Goal: Submit feedback/report problem: Submit feedback/report problem

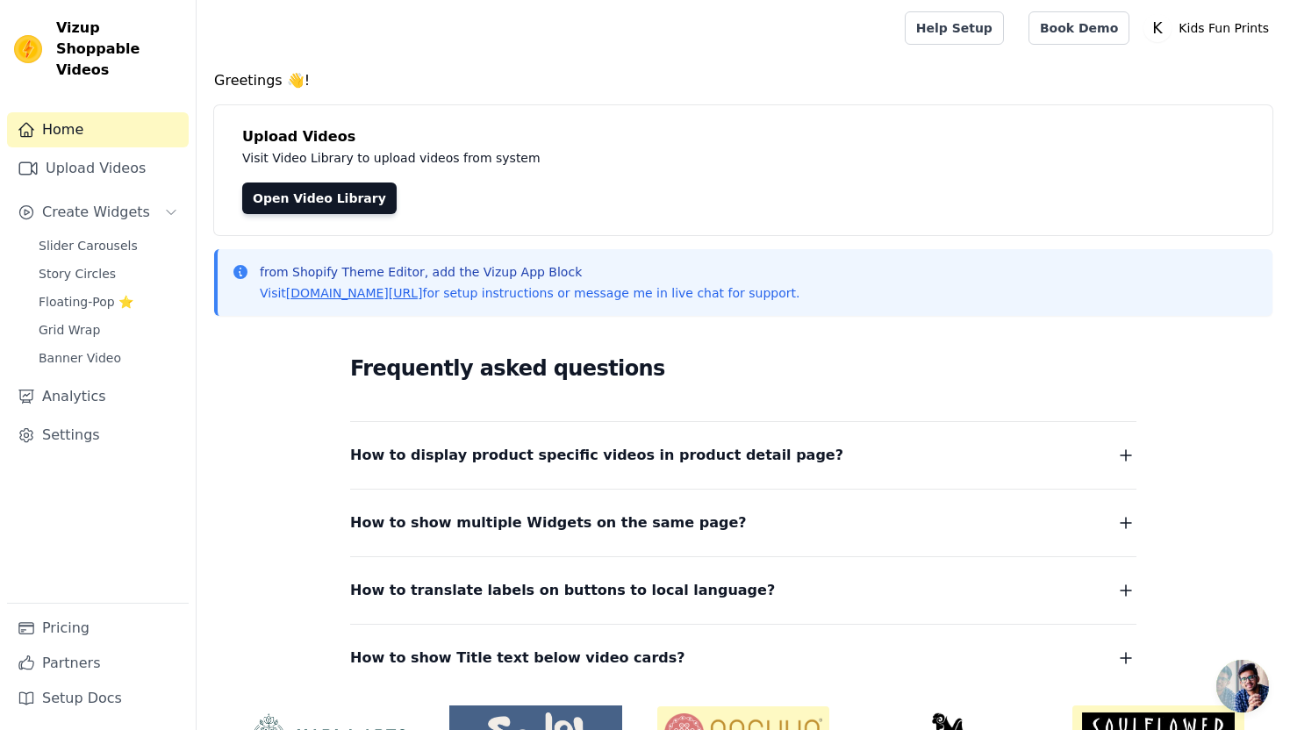
scroll to position [105, 0]
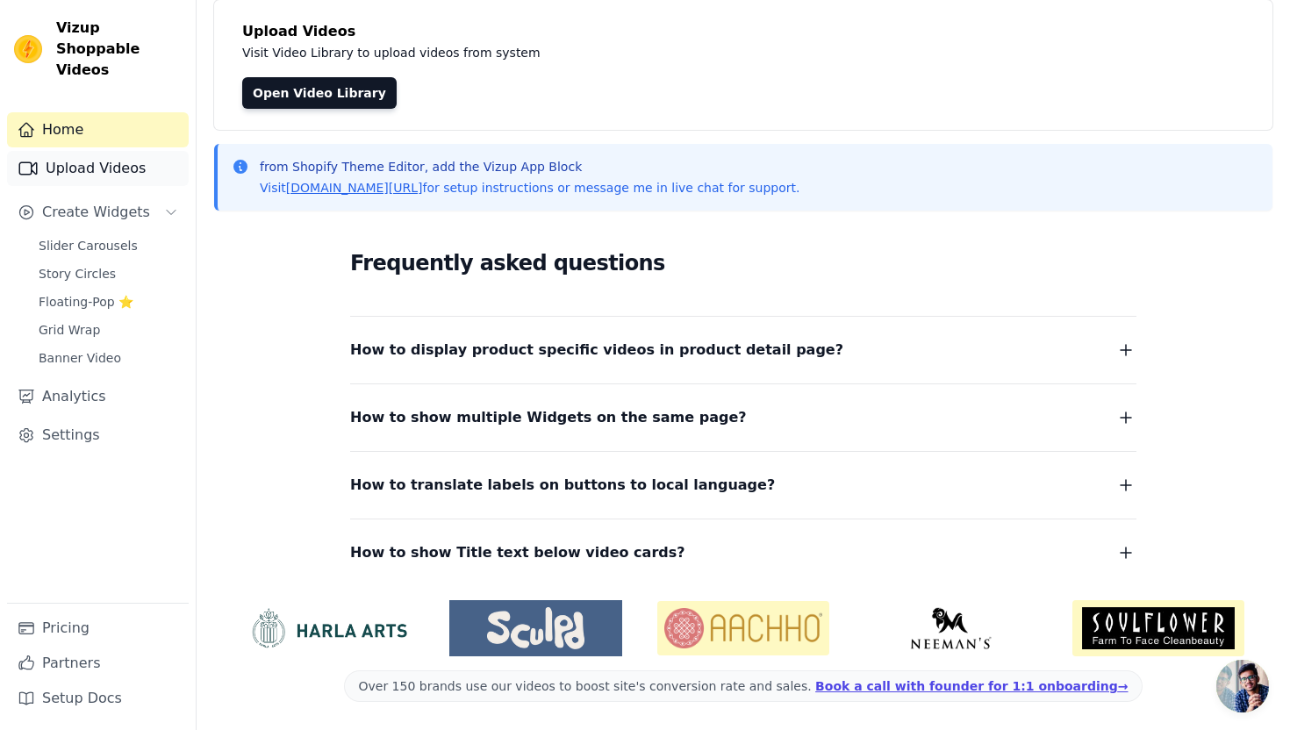
click at [104, 154] on link "Upload Videos" at bounding box center [98, 168] width 182 height 35
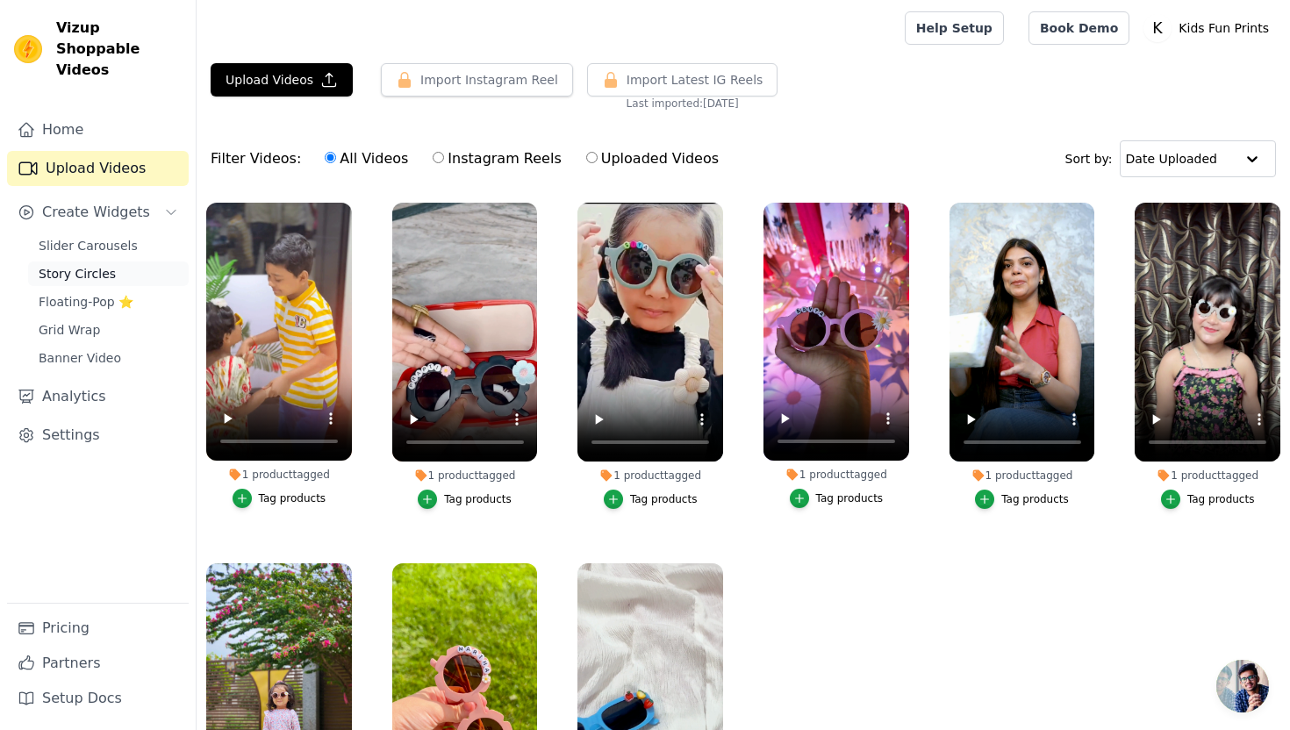
click at [76, 265] on span "Story Circles" at bounding box center [77, 274] width 77 height 18
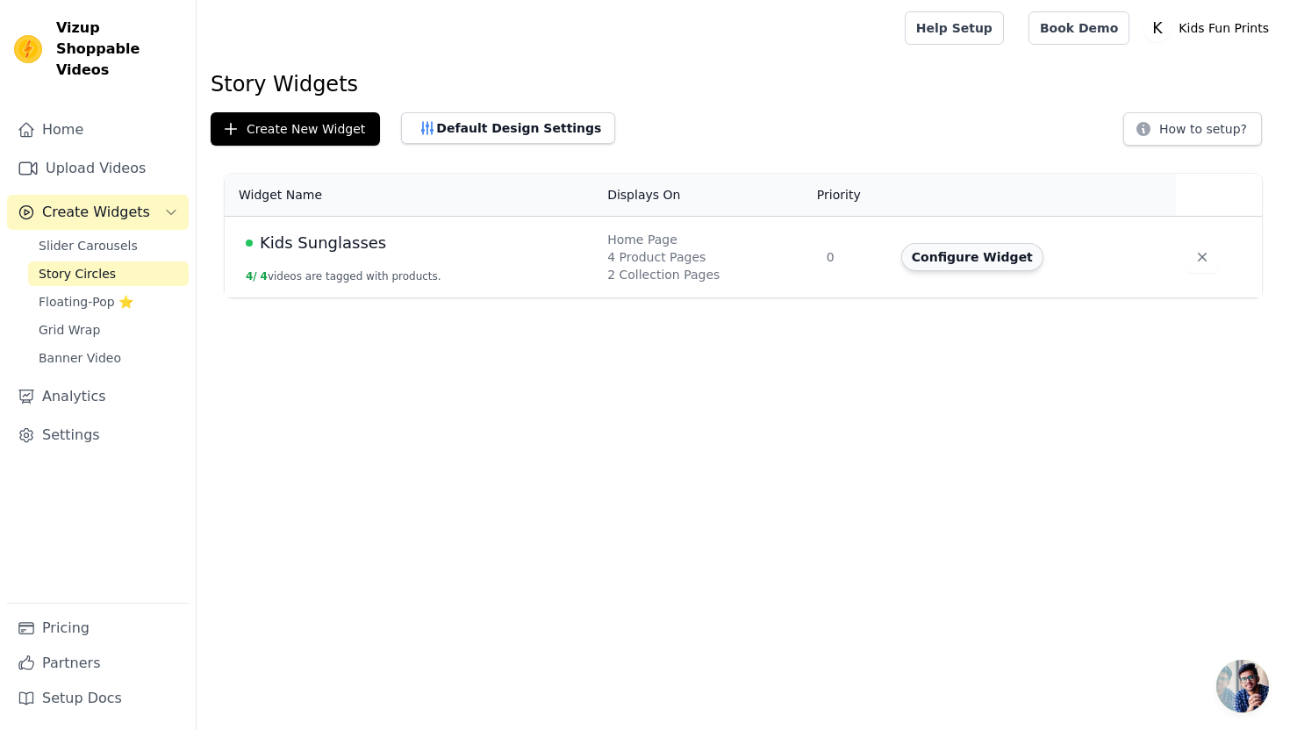
click at [979, 269] on button "Configure Widget" at bounding box center [972, 257] width 142 height 28
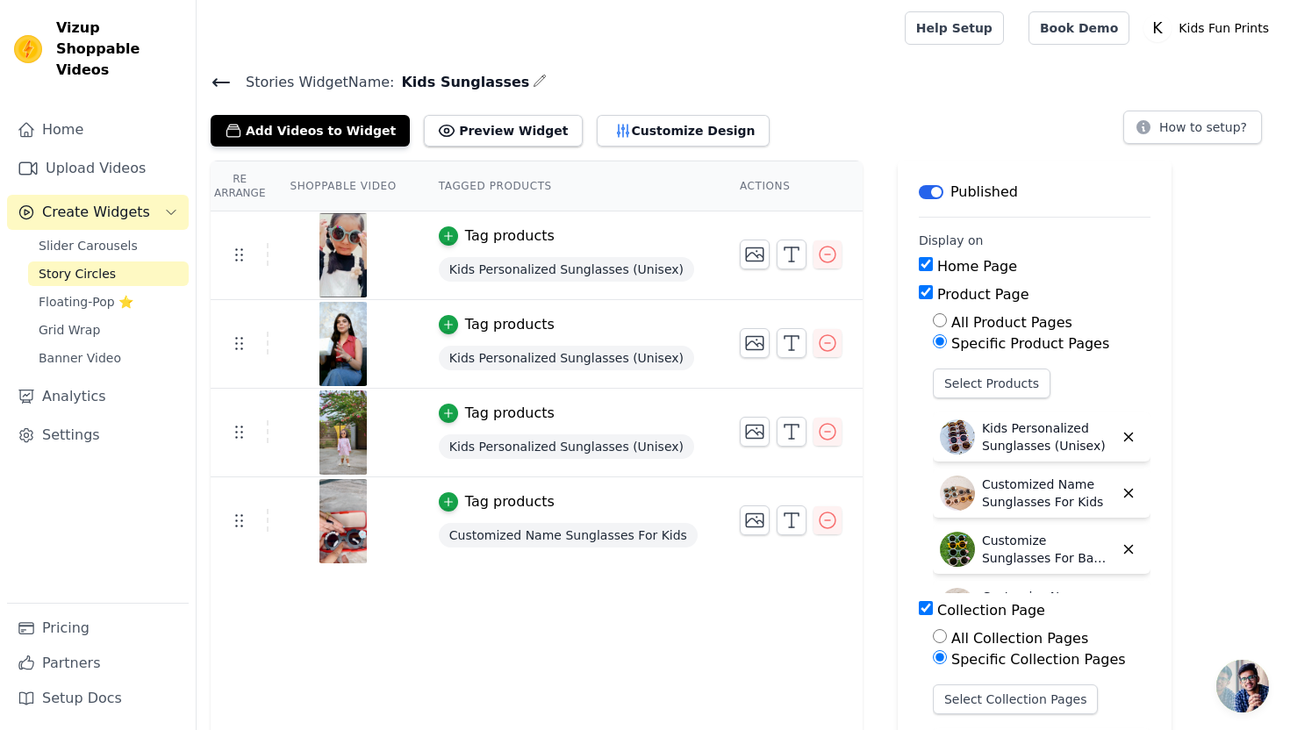
click at [933, 320] on input "All Product Pages" at bounding box center [940, 320] width 14 height 14
radio input "true"
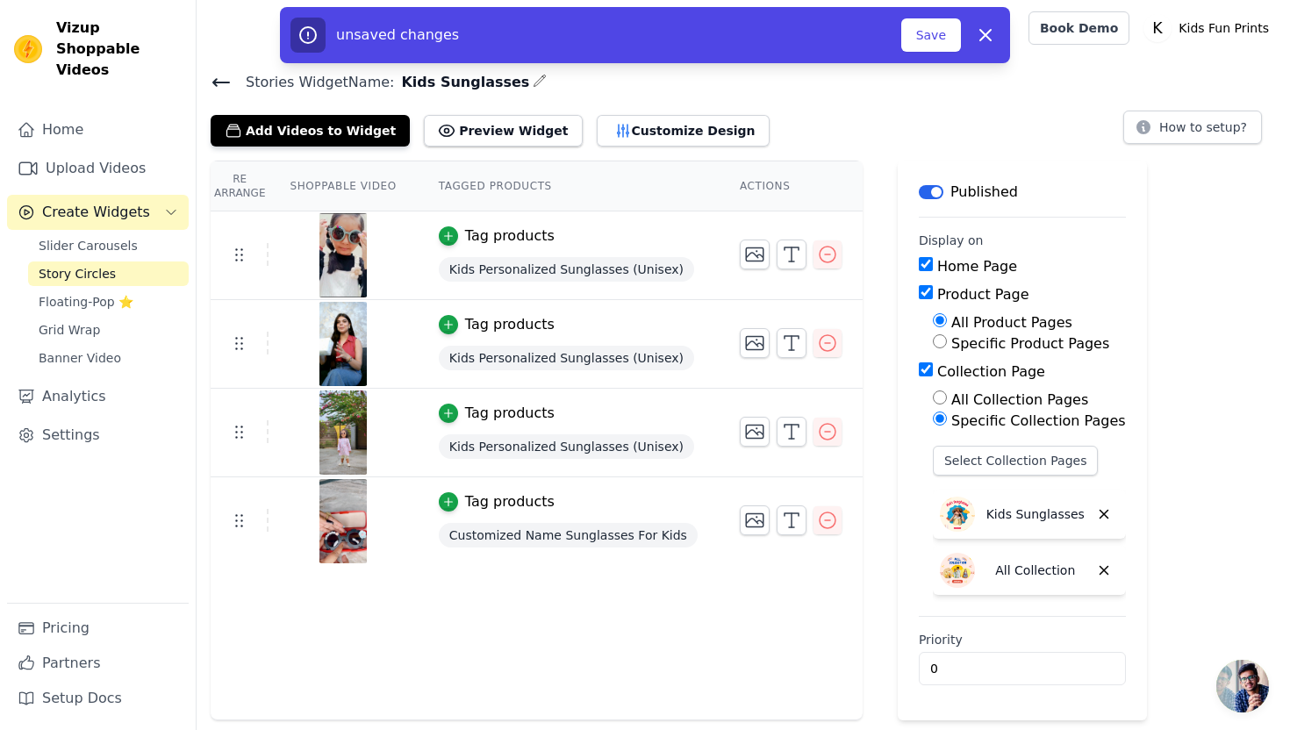
click at [933, 321] on input "All Product Pages" at bounding box center [940, 320] width 14 height 14
click at [933, 344] on input "Specific Product Pages" at bounding box center [940, 341] width 14 height 14
radio input "true"
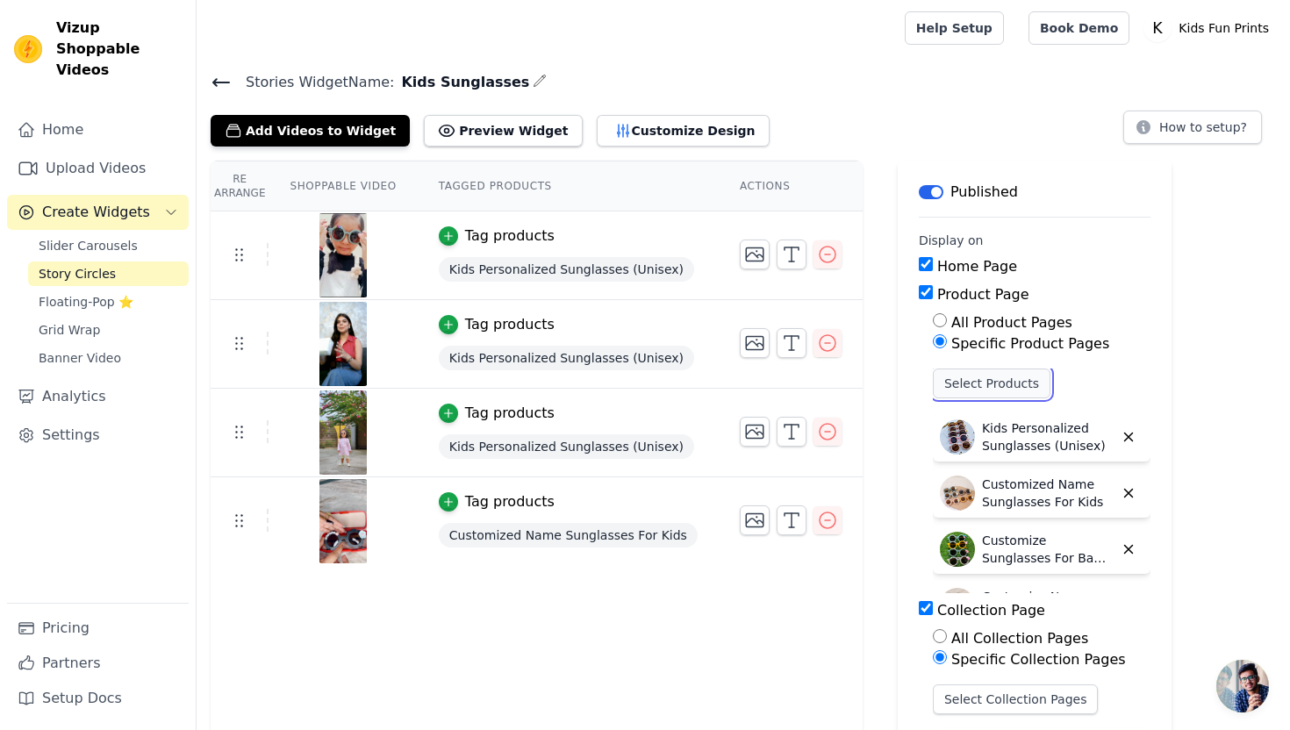
click at [946, 380] on button "Select Products" at bounding box center [992, 384] width 118 height 30
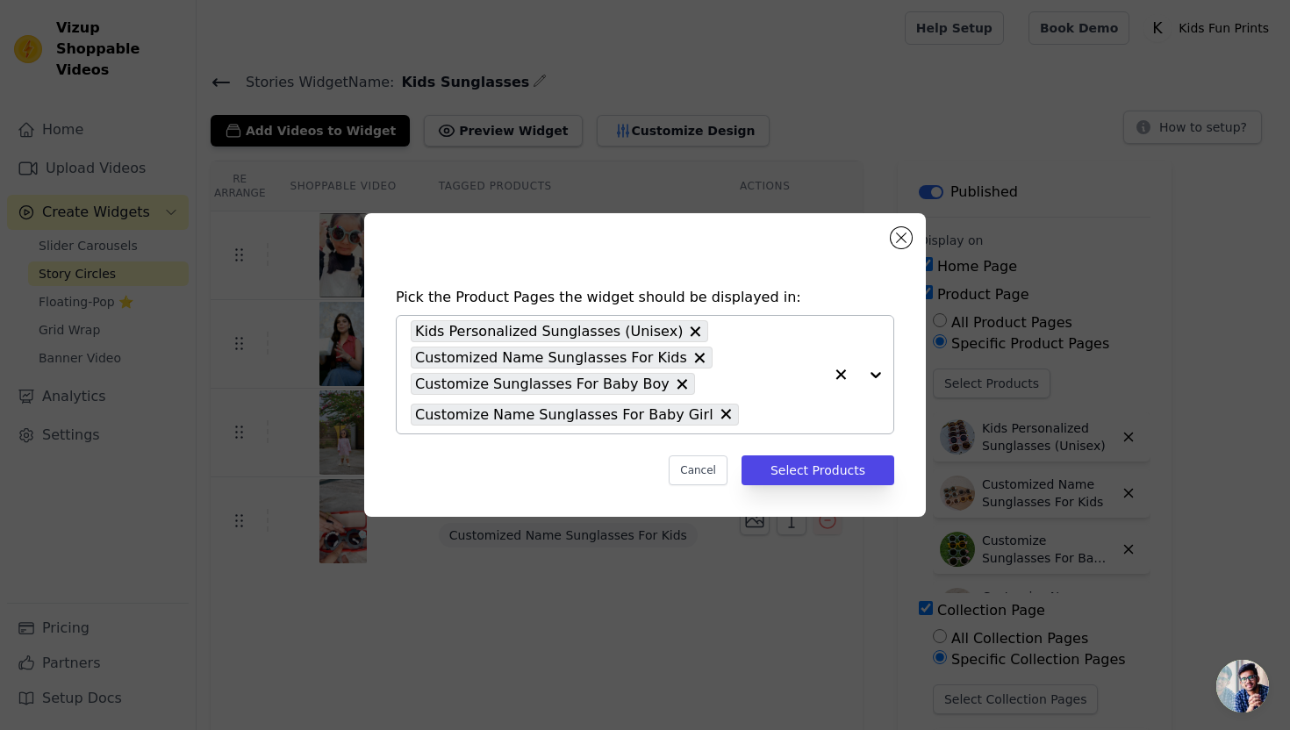
click at [748, 416] on input "text" at bounding box center [785, 414] width 75 height 21
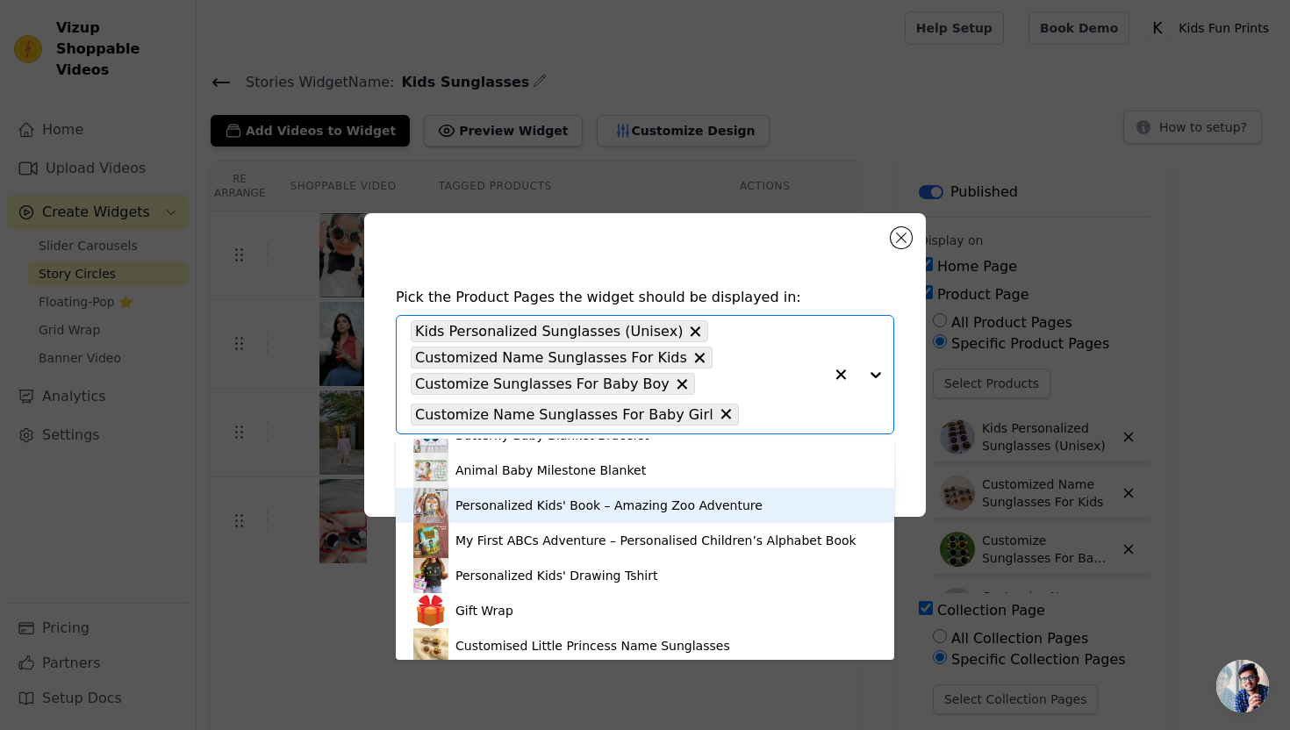
scroll to position [416, 0]
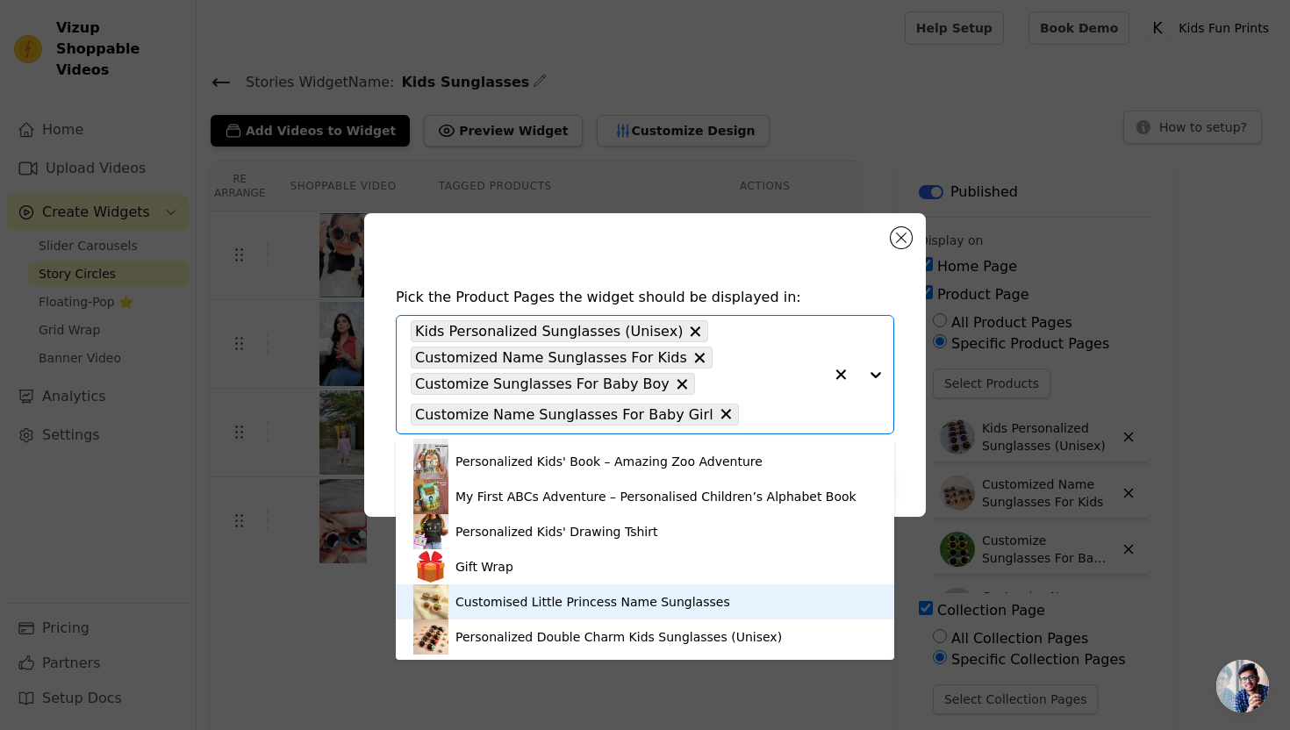
click at [577, 602] on div "Customised Little Princess Name Sunglasses" at bounding box center [592, 602] width 275 height 18
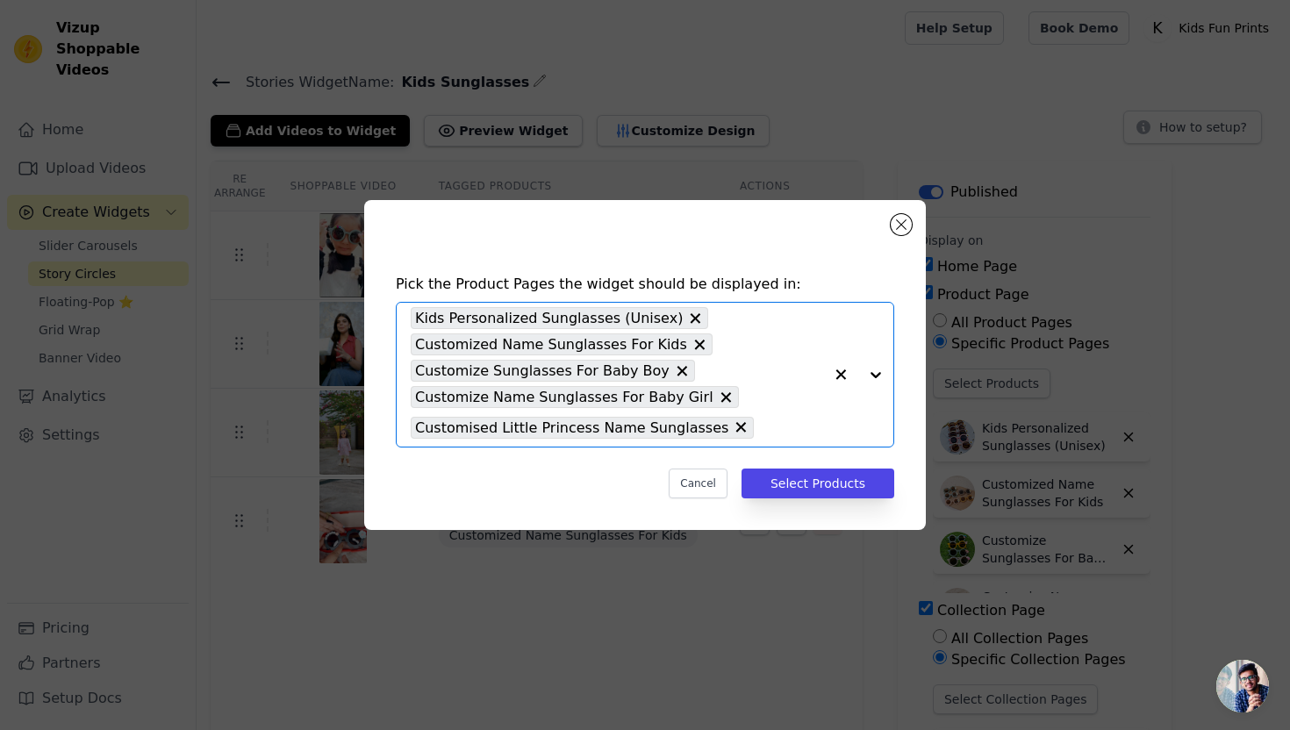
click at [763, 432] on input "text" at bounding box center [793, 427] width 61 height 21
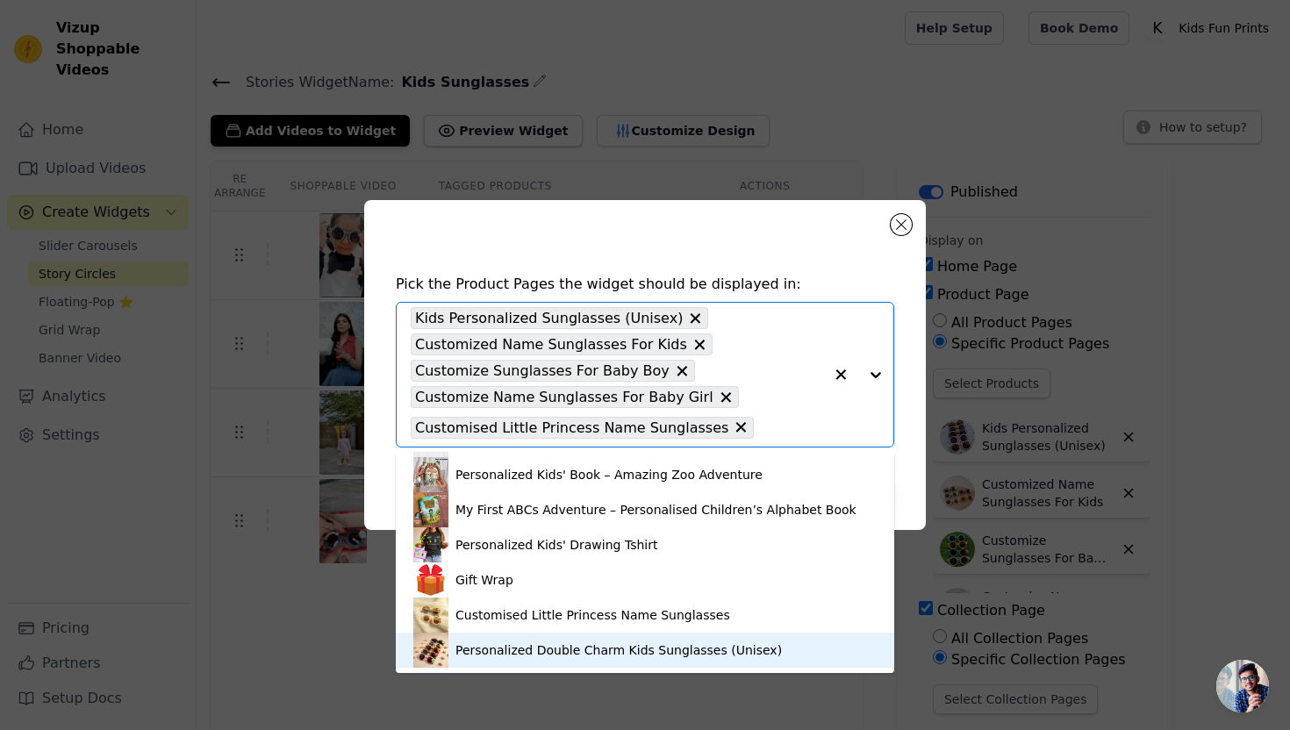
click at [559, 650] on div "Personalized Double Charm Kids Sunglasses (Unisex)" at bounding box center [618, 650] width 326 height 18
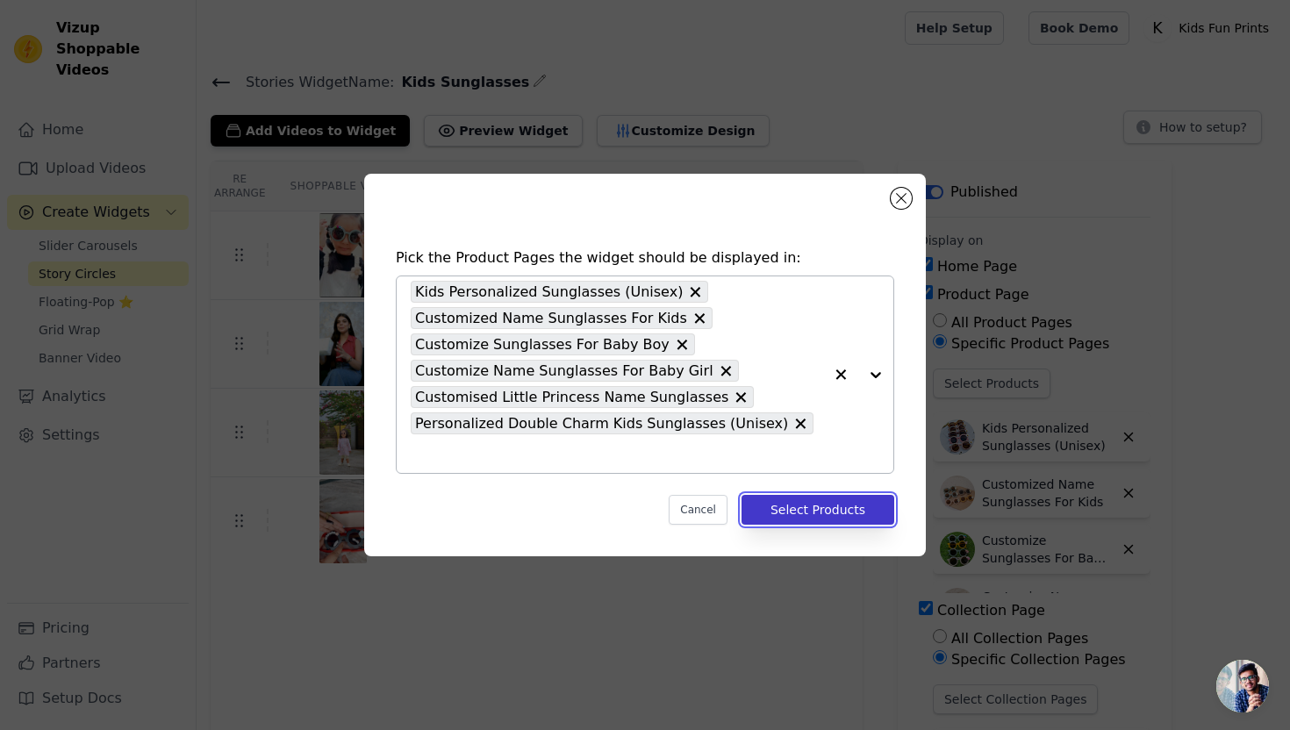
click at [809, 512] on button "Select Products" at bounding box center [818, 510] width 153 height 30
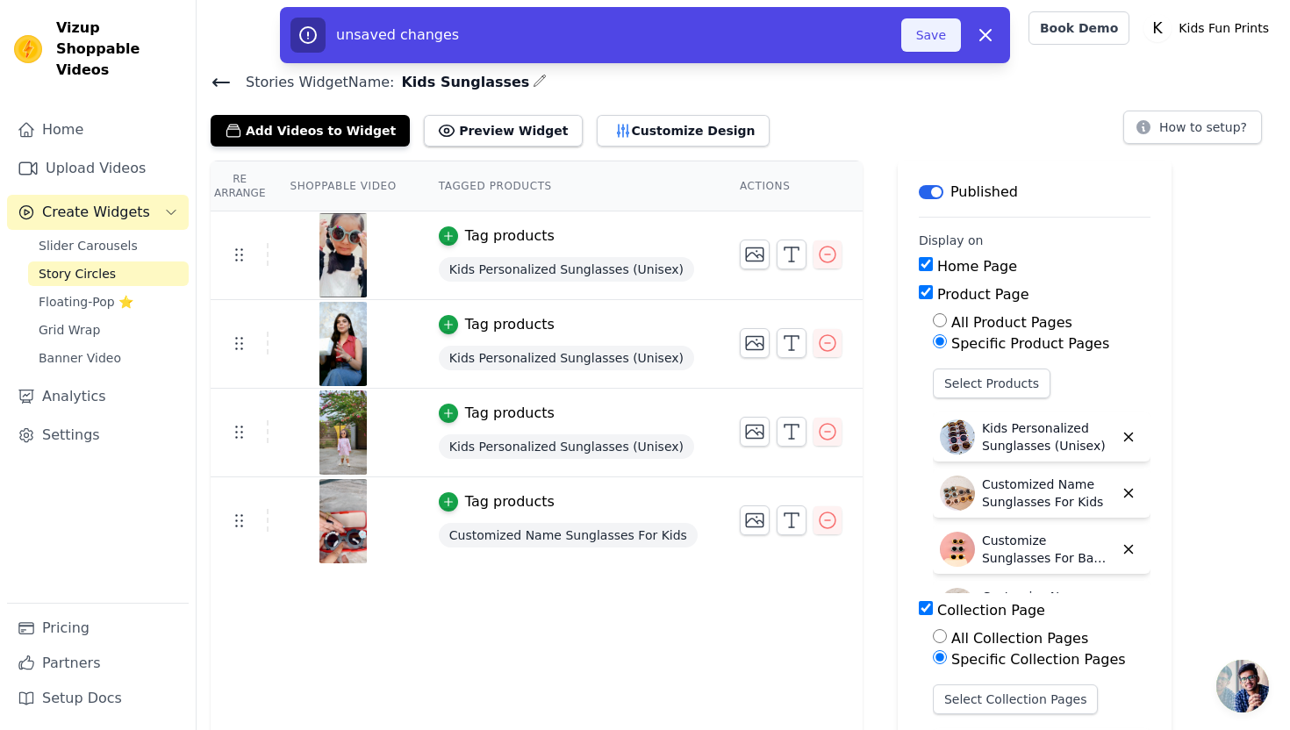
click at [927, 34] on button "Save" at bounding box center [931, 34] width 60 height 33
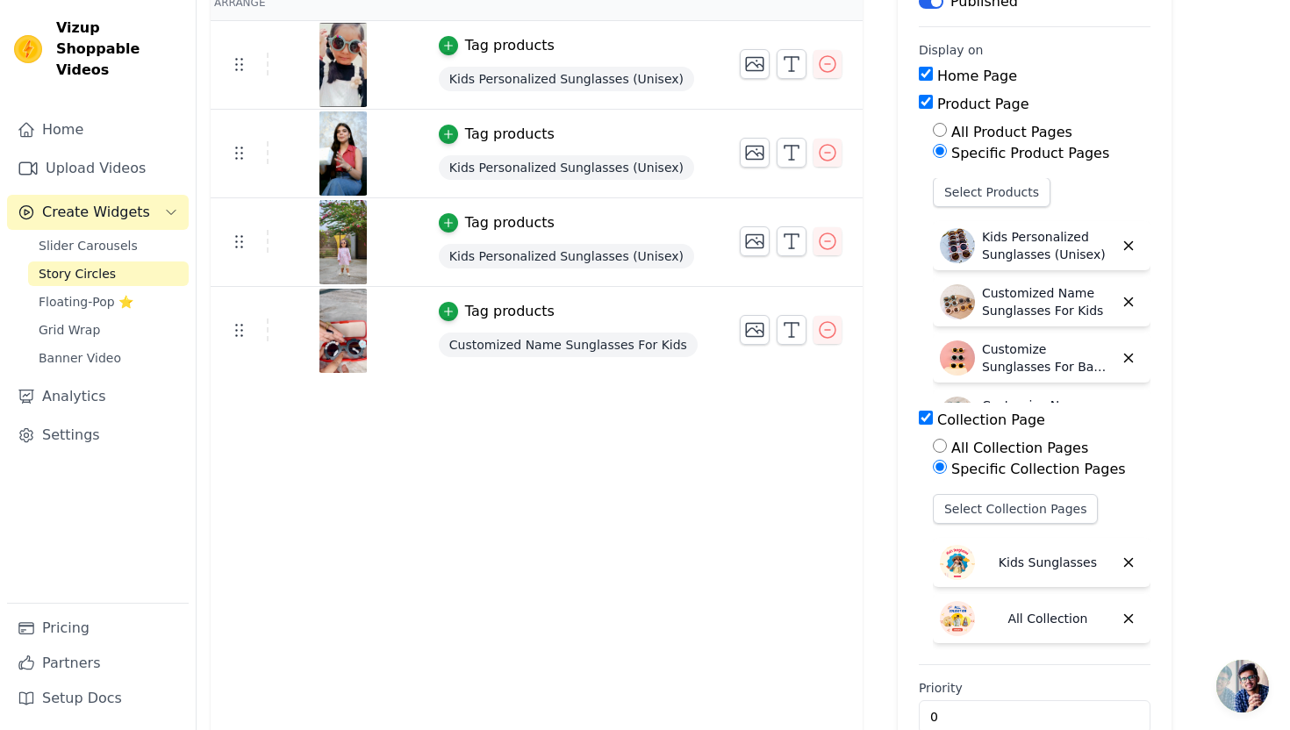
scroll to position [228, 0]
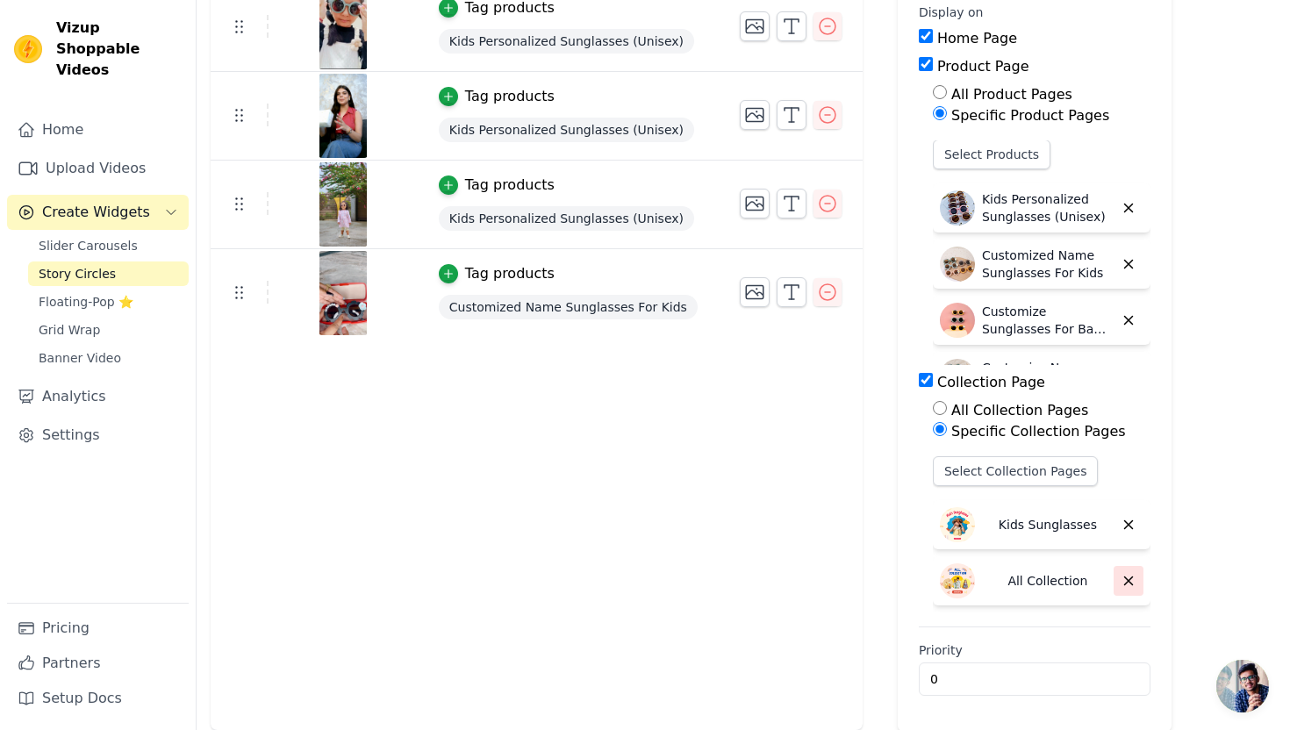
click at [1121, 579] on icon "button" at bounding box center [1129, 581] width 16 height 16
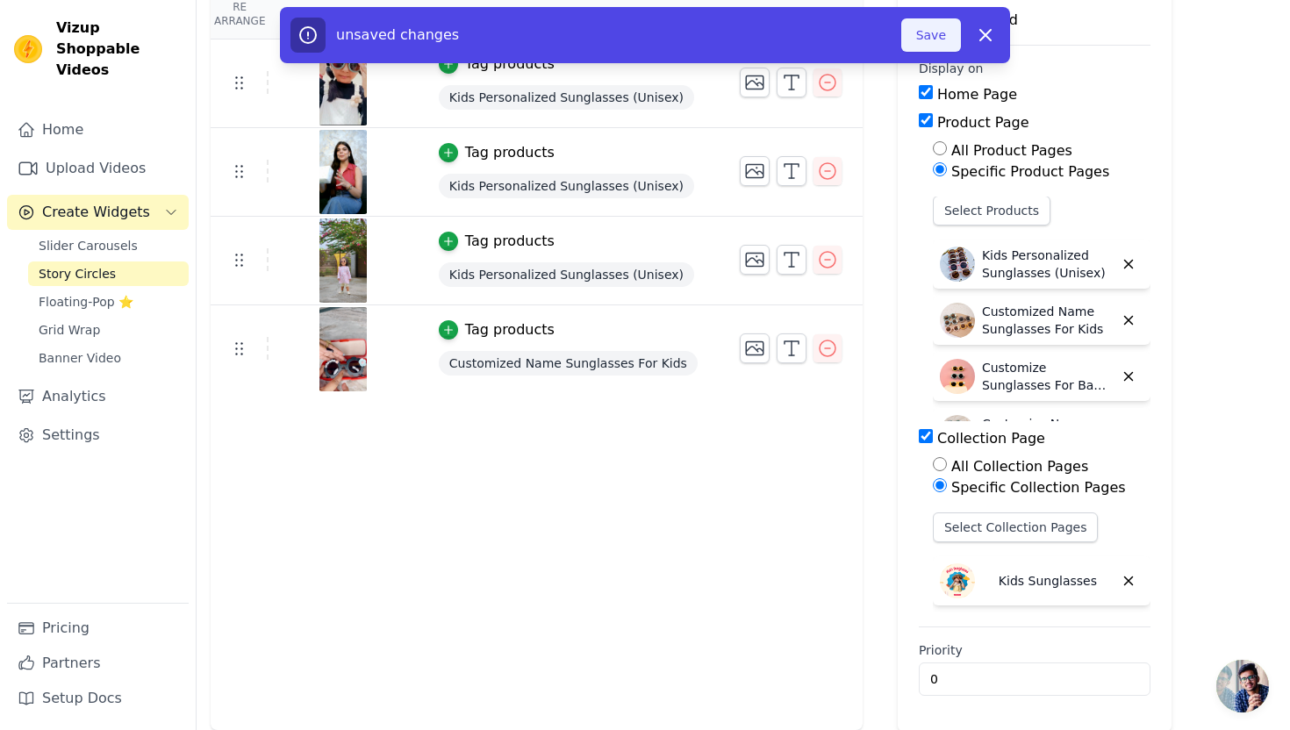
click at [933, 27] on button "Save" at bounding box center [931, 34] width 60 height 33
click at [922, 38] on button "Save" at bounding box center [931, 34] width 60 height 33
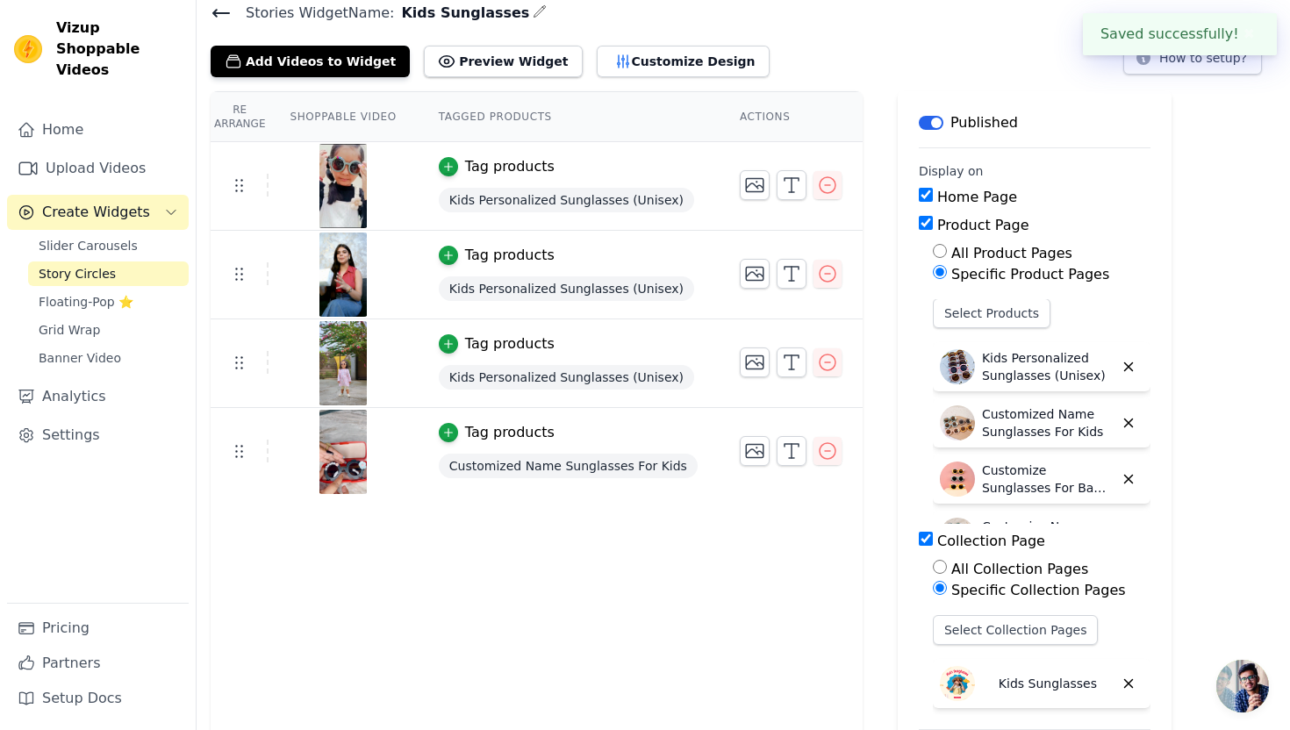
scroll to position [0, 0]
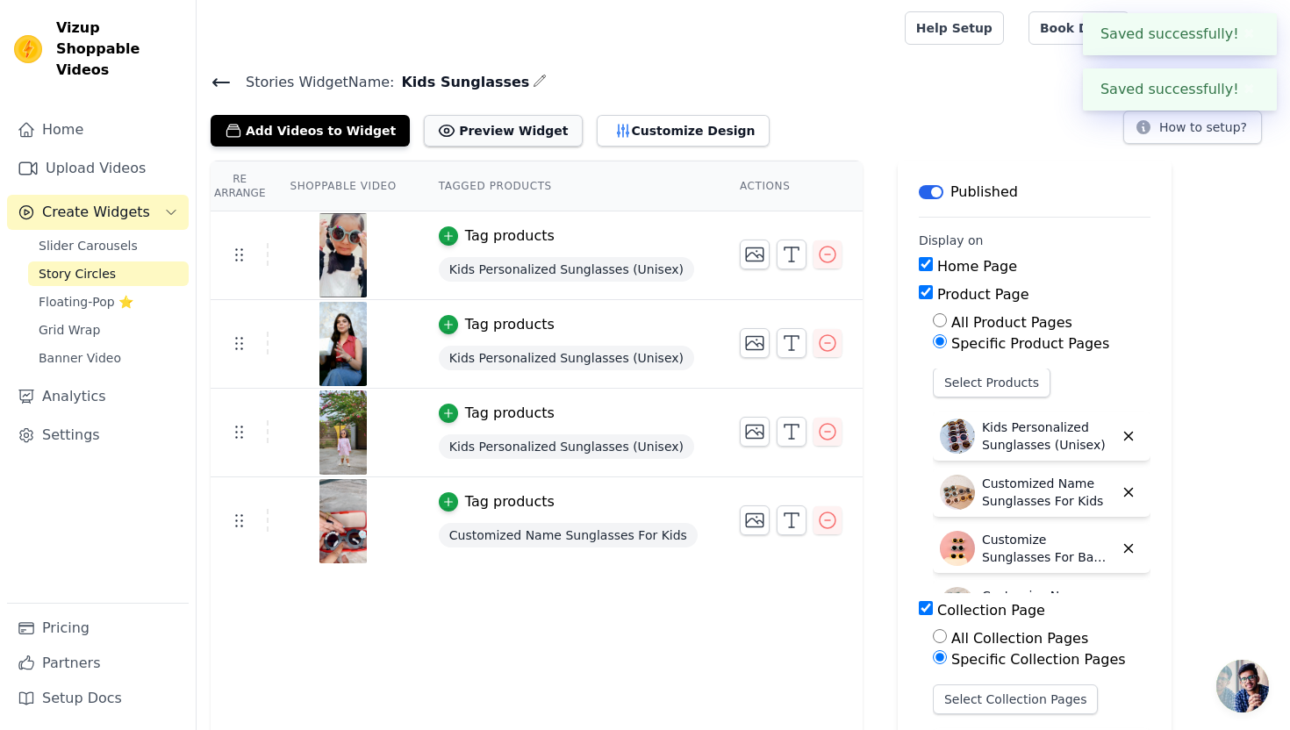
click at [503, 129] on button "Preview Widget" at bounding box center [503, 131] width 158 height 32
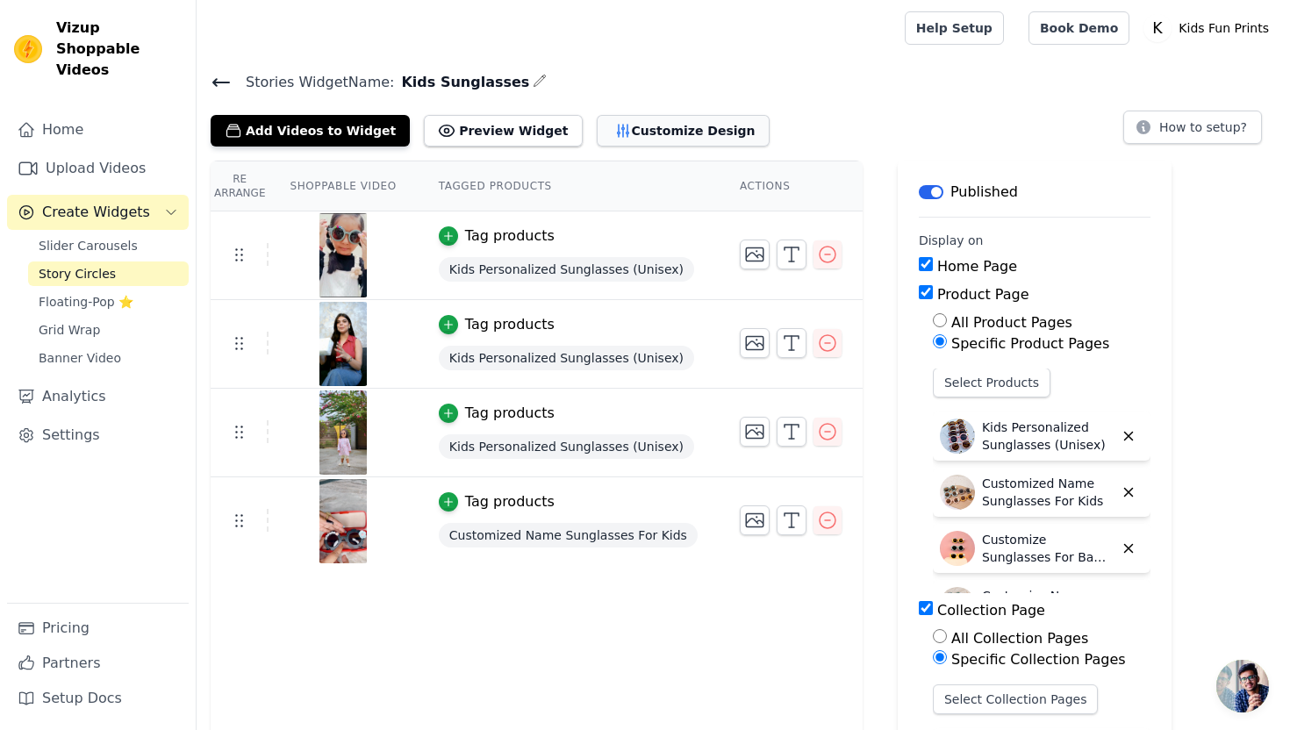
click at [630, 135] on button "Customize Design" at bounding box center [683, 131] width 173 height 32
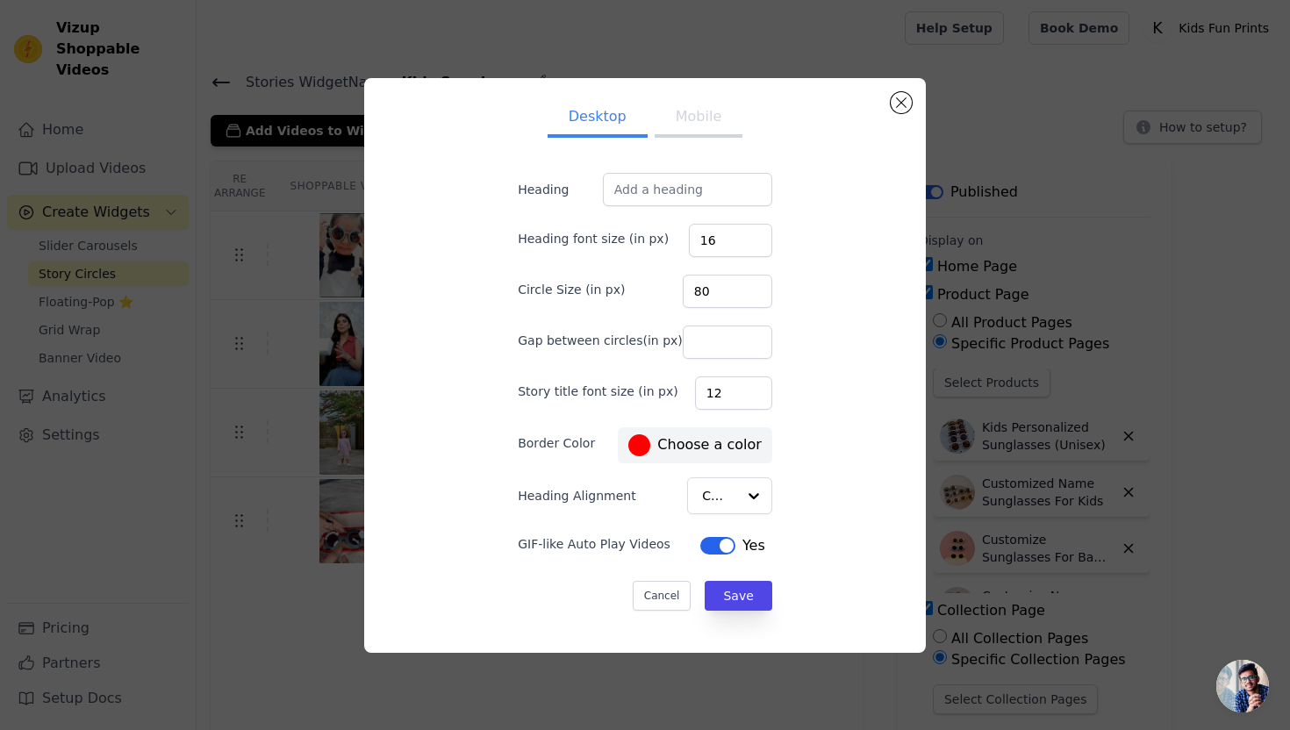
click at [701, 119] on button "Mobile" at bounding box center [699, 118] width 88 height 39
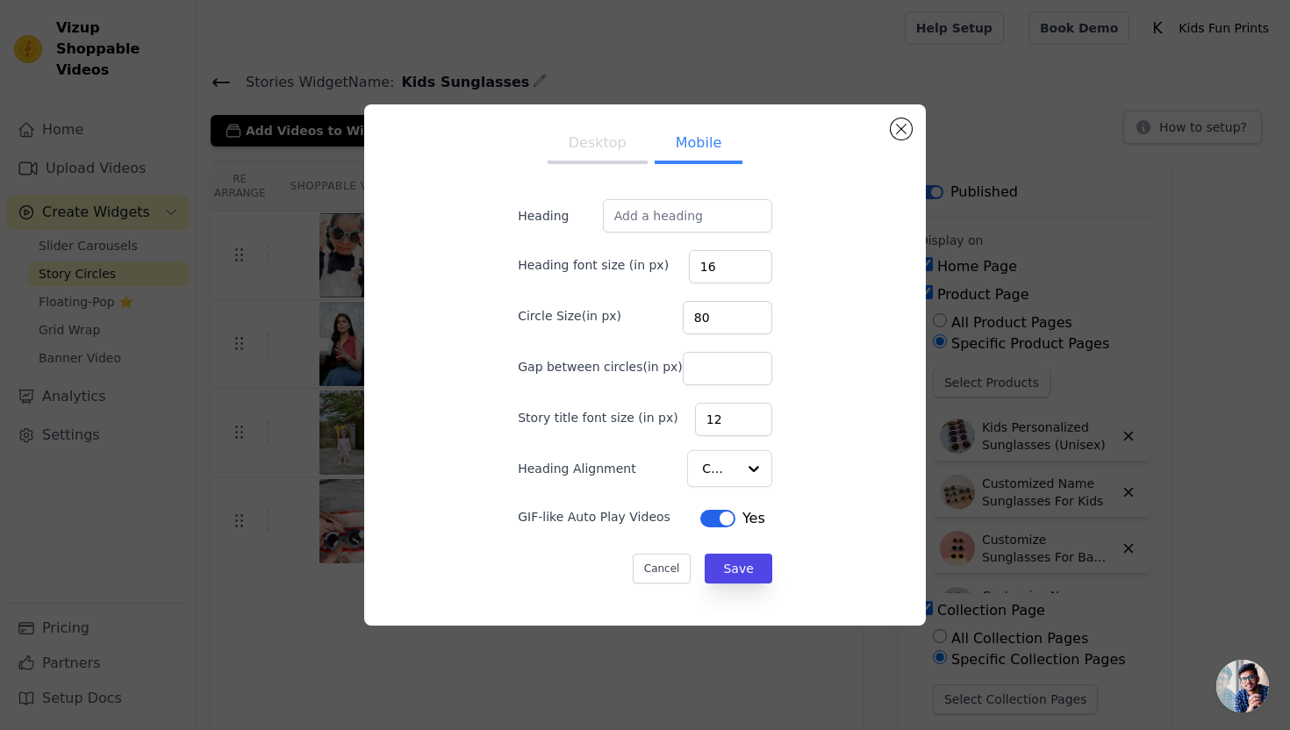
click at [598, 146] on button "Desktop" at bounding box center [598, 144] width 100 height 39
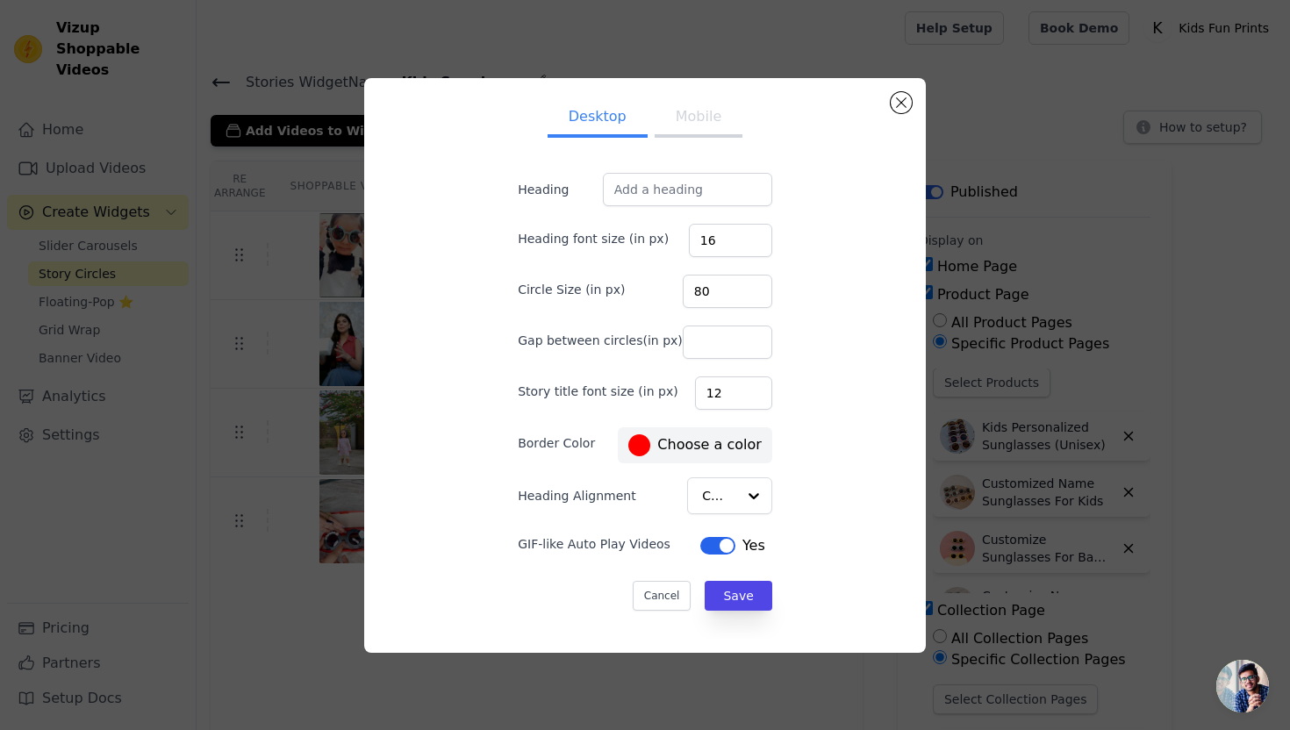
click at [694, 121] on button "Mobile" at bounding box center [699, 118] width 88 height 39
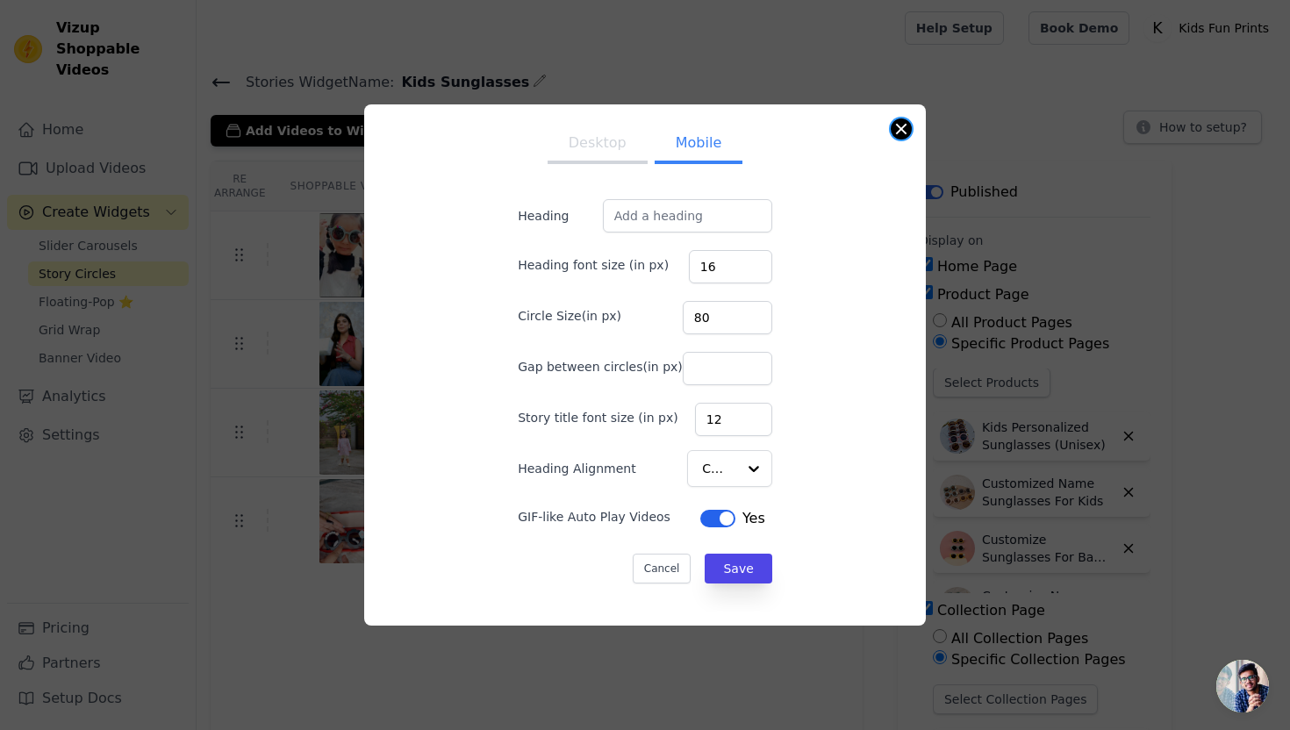
click at [903, 128] on button "Close modal" at bounding box center [901, 128] width 21 height 21
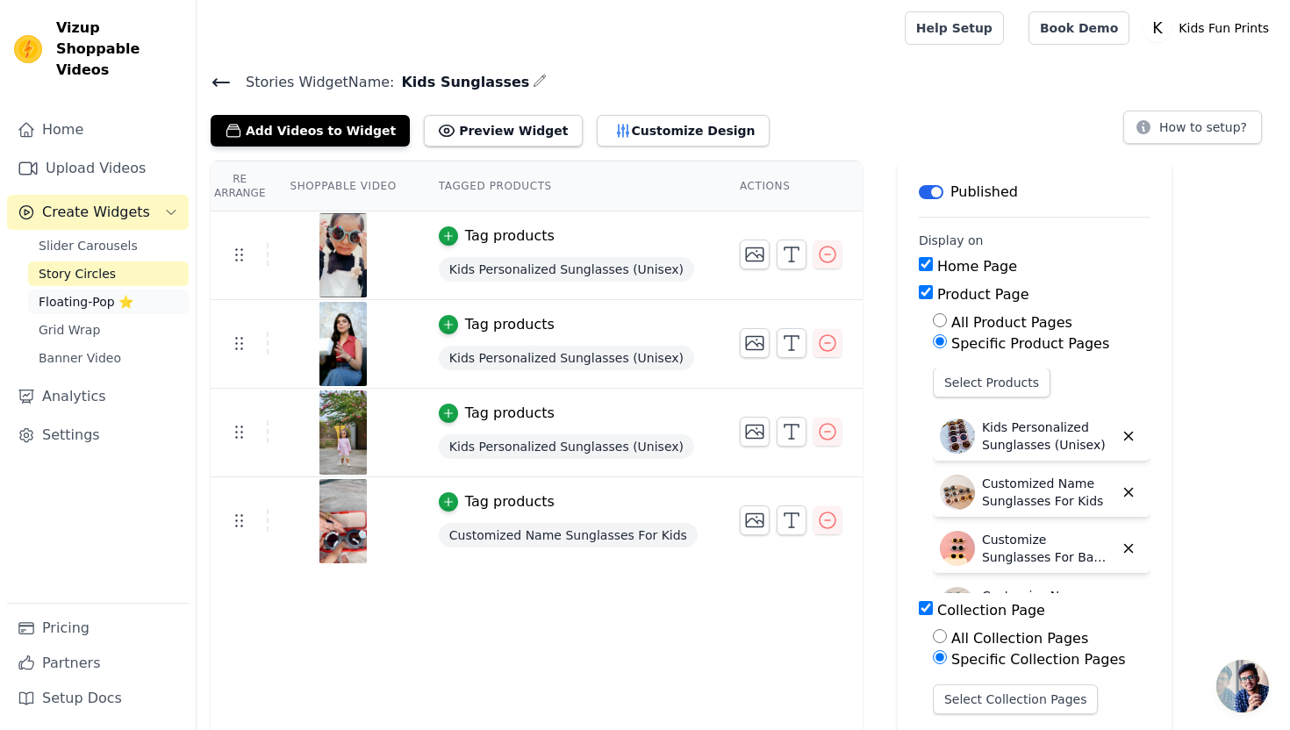
click at [72, 293] on span "Floating-Pop ⭐" at bounding box center [86, 302] width 95 height 18
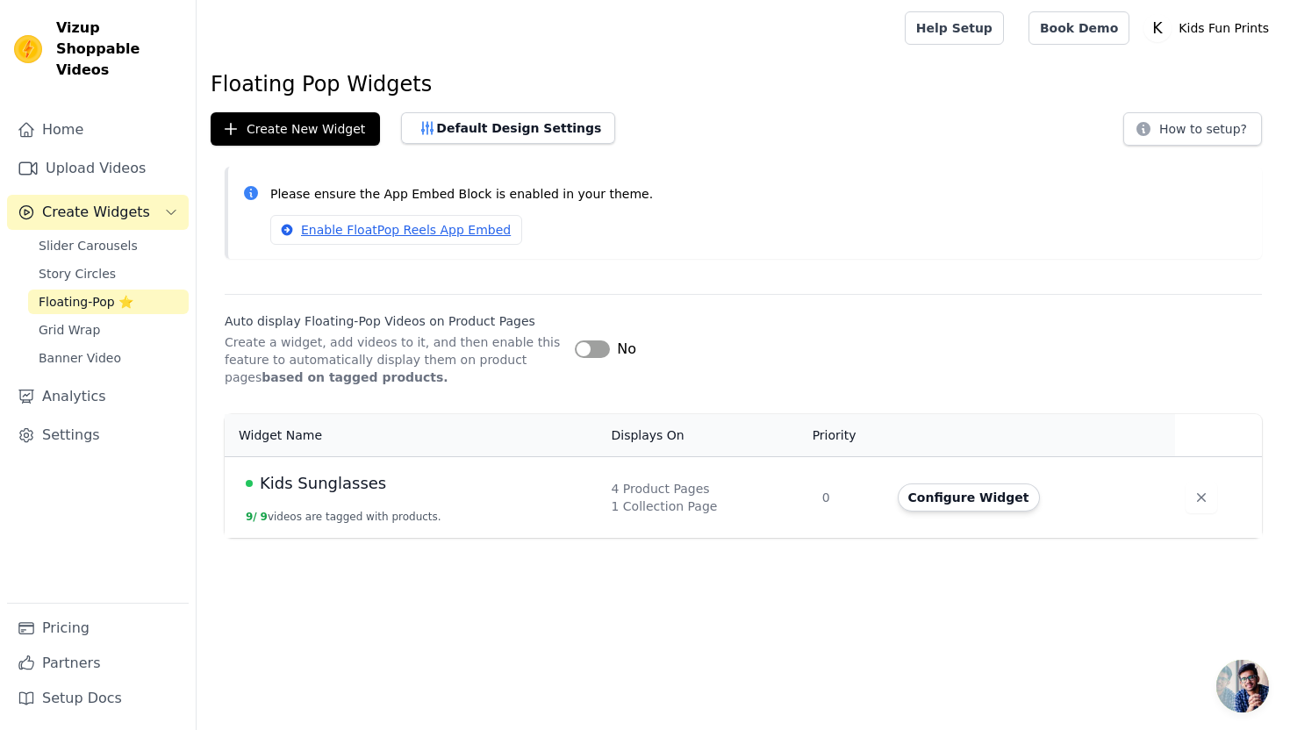
click at [596, 349] on button "Label" at bounding box center [592, 349] width 35 height 18
click at [57, 321] on span "Grid Wrap" at bounding box center [69, 330] width 61 height 18
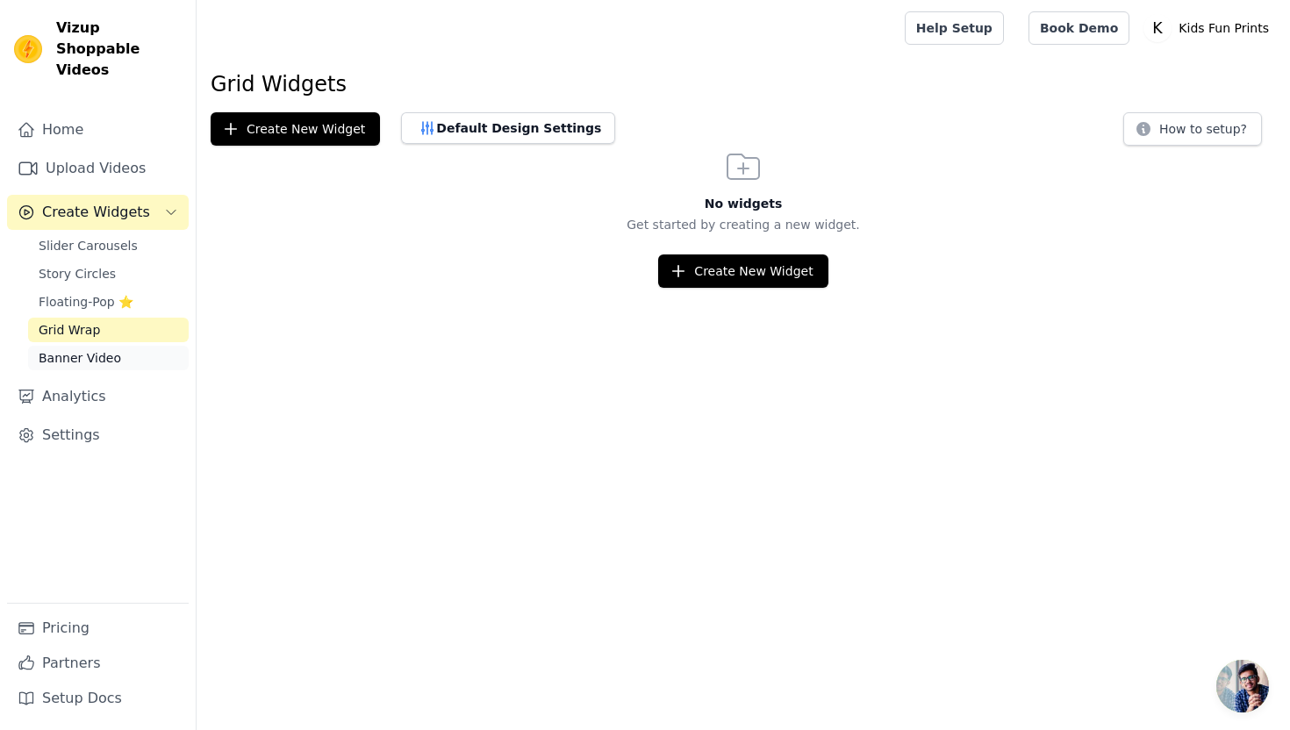
click at [90, 346] on link "Banner Video" at bounding box center [108, 358] width 161 height 25
click at [69, 379] on link "Analytics" at bounding box center [98, 396] width 182 height 35
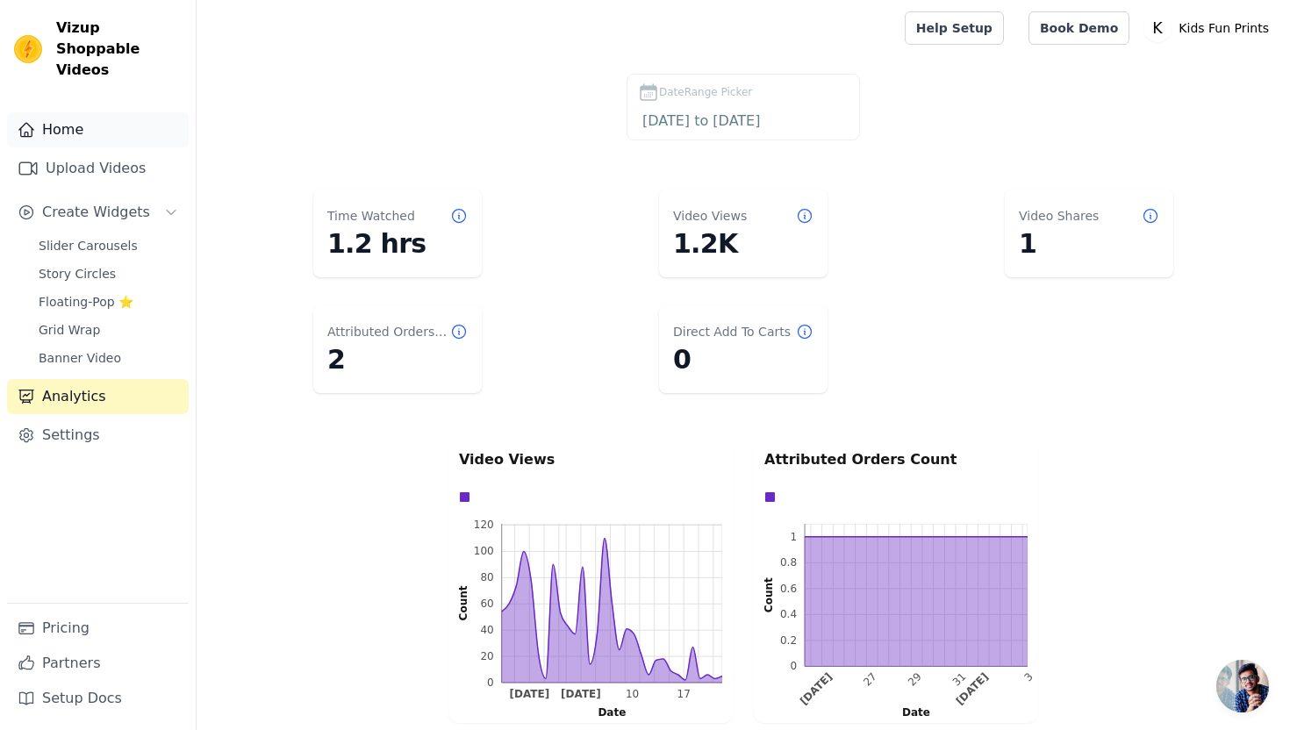
click at [86, 116] on link "Home" at bounding box center [98, 129] width 182 height 35
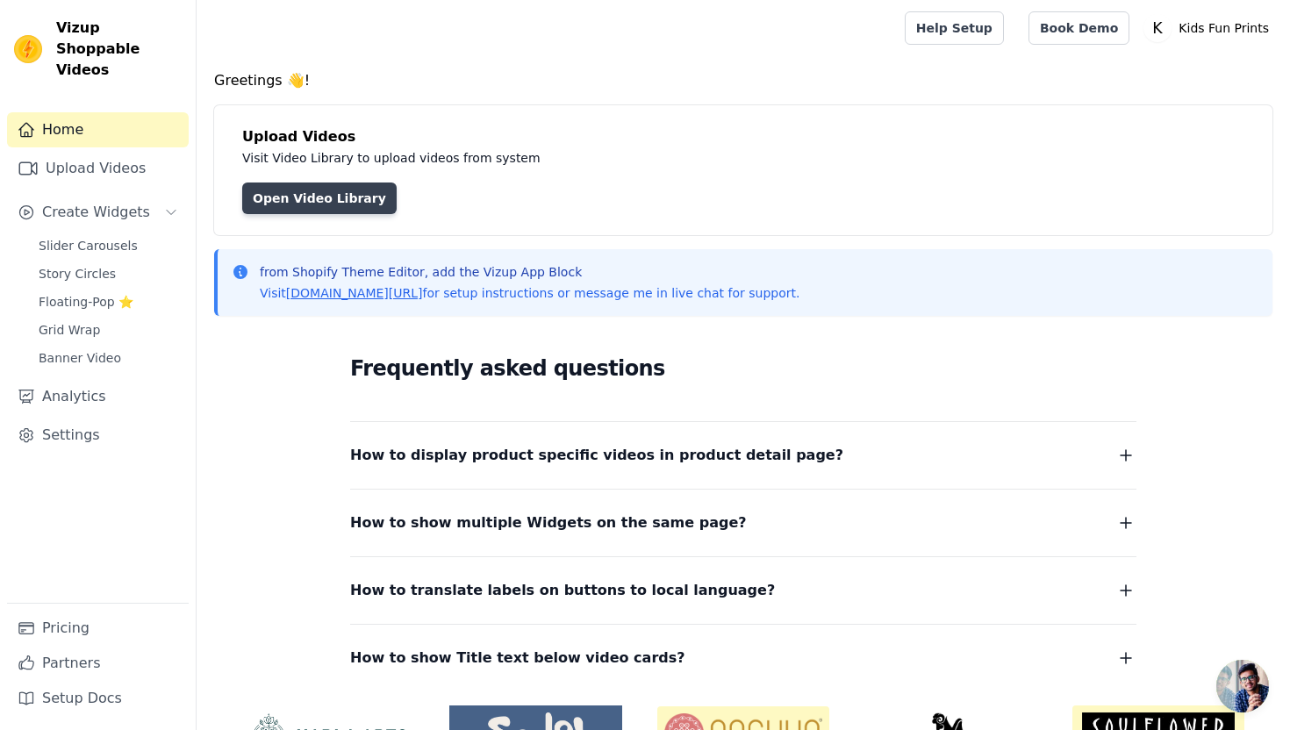
click at [335, 198] on link "Open Video Library" at bounding box center [319, 199] width 154 height 32
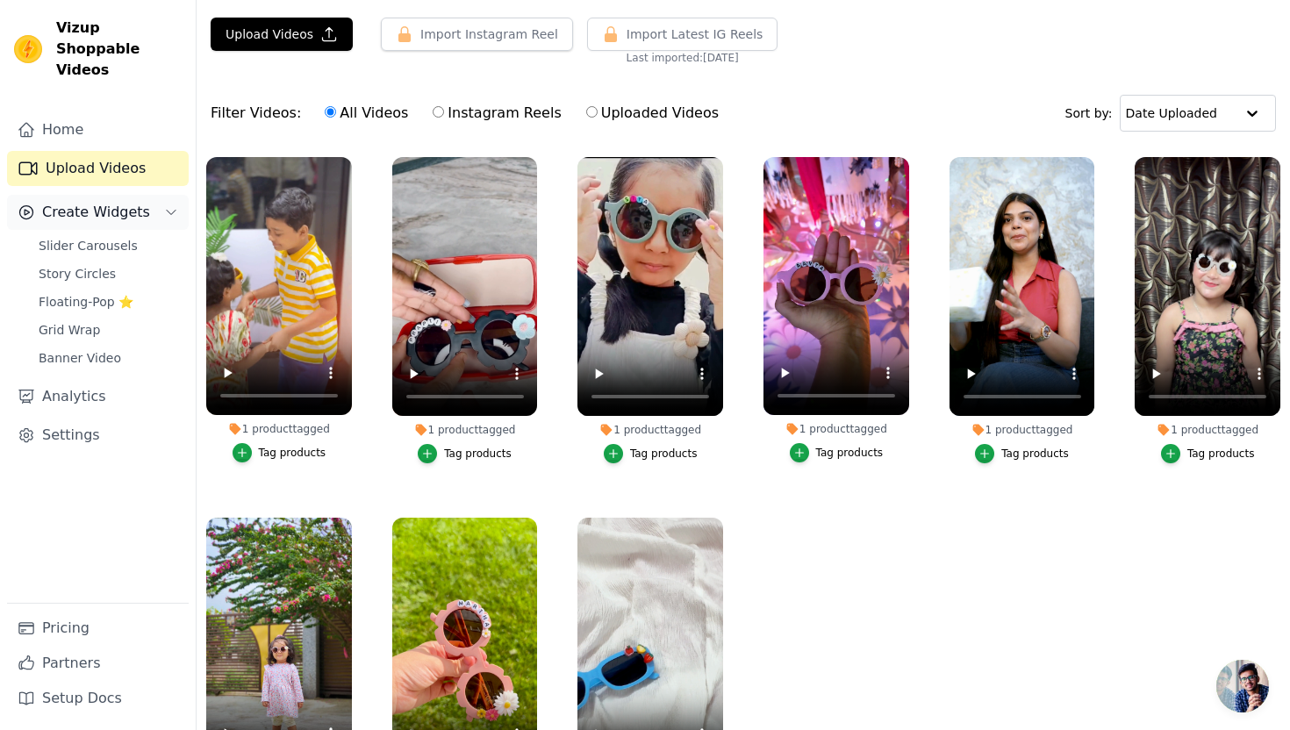
click at [94, 202] on span "Create Widgets" at bounding box center [96, 212] width 108 height 21
click at [75, 237] on span "Slider Carousels" at bounding box center [88, 246] width 99 height 18
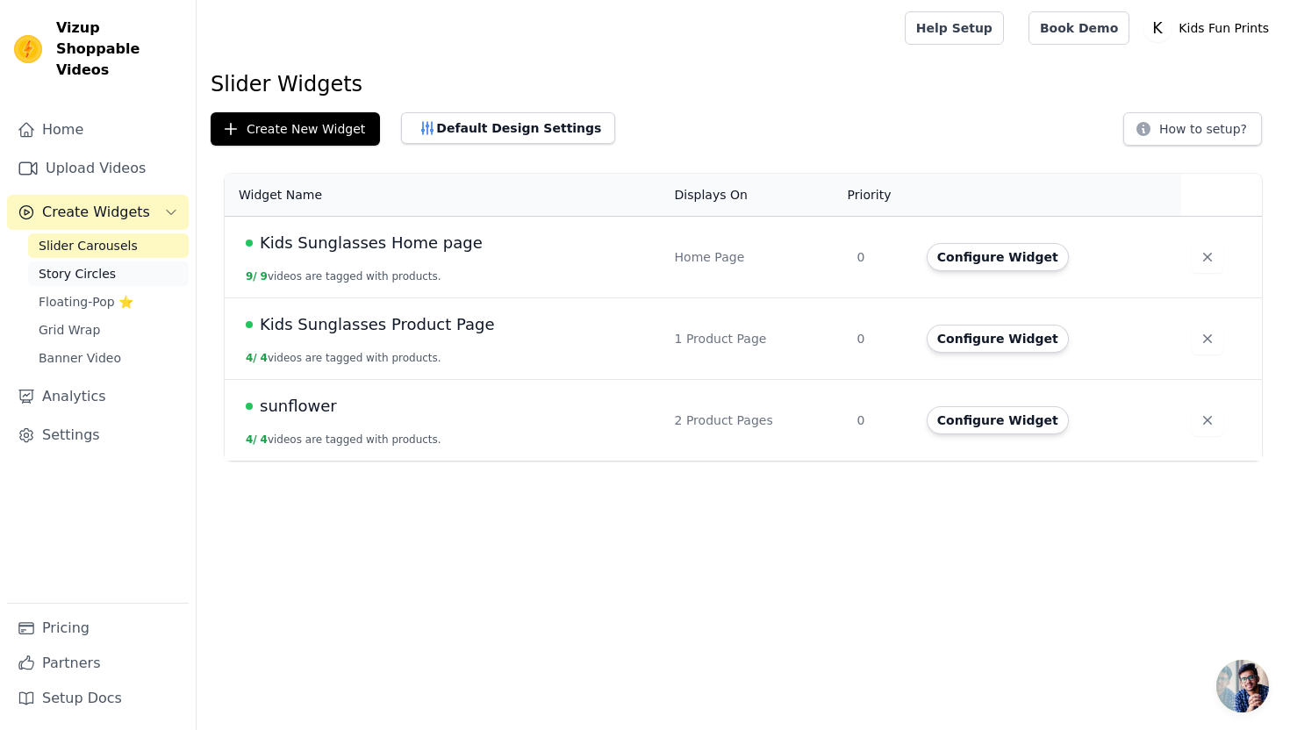
click at [65, 265] on span "Story Circles" at bounding box center [77, 274] width 77 height 18
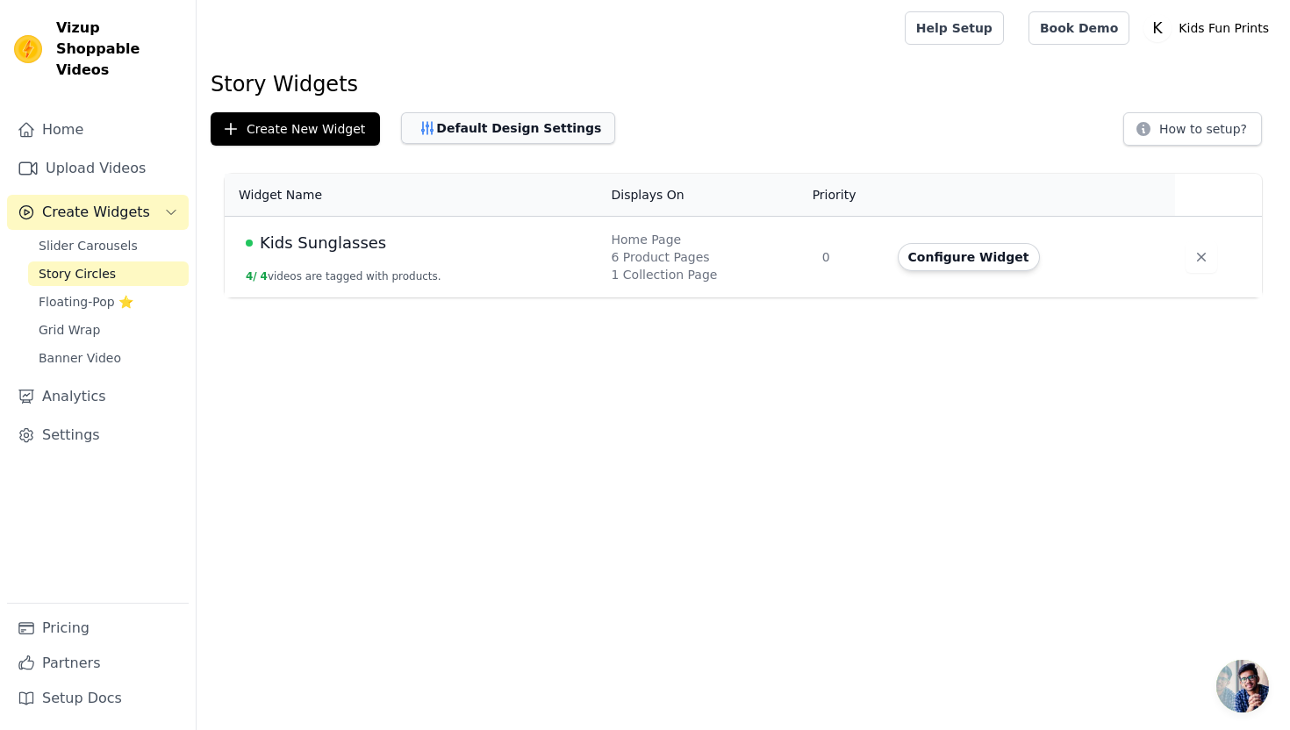
click at [531, 130] on button "Default Design Settings" at bounding box center [508, 128] width 214 height 32
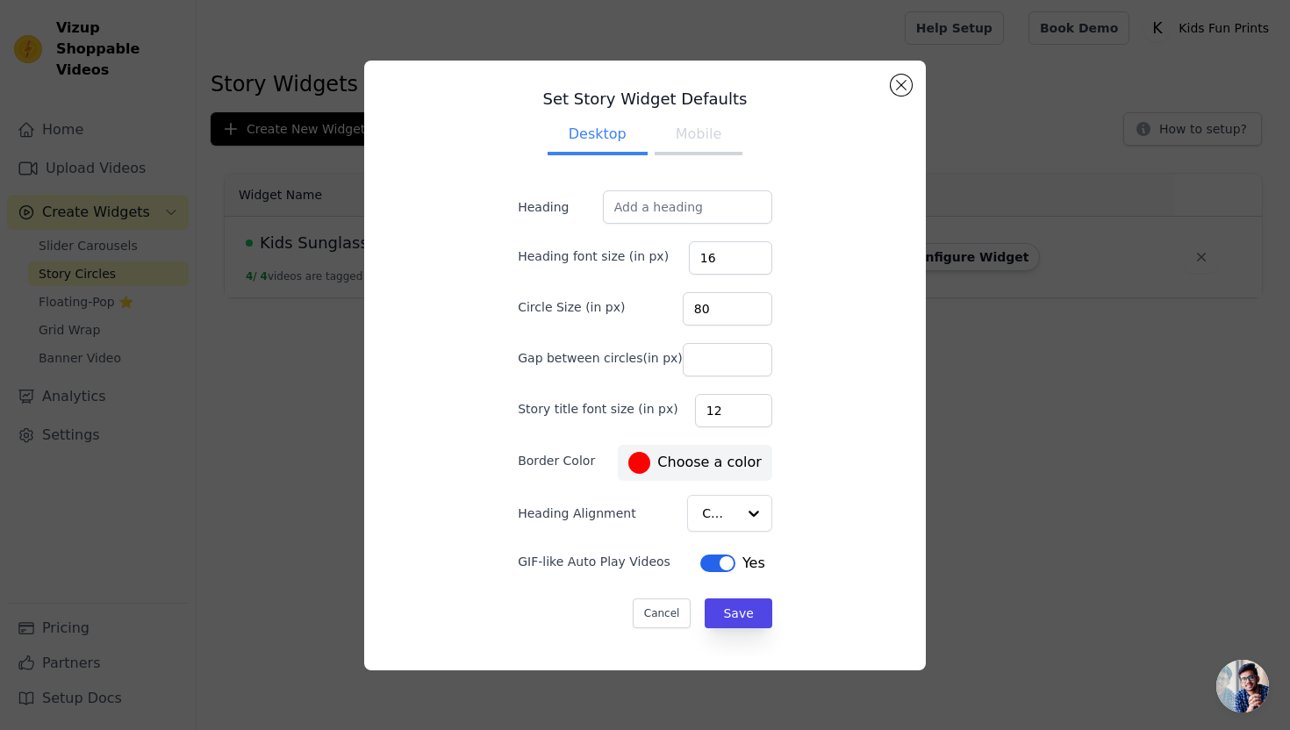
click at [696, 135] on button "Mobile" at bounding box center [699, 136] width 88 height 39
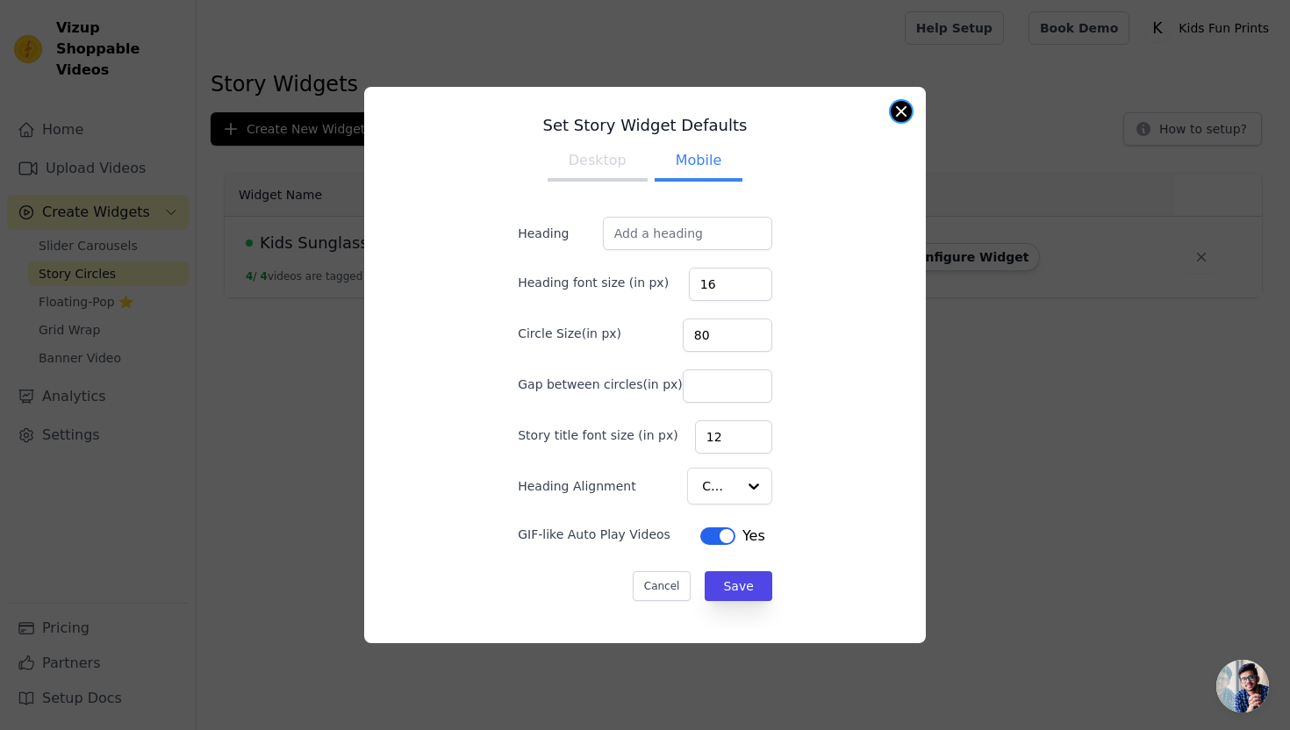
click at [899, 108] on button "Close modal" at bounding box center [901, 111] width 21 height 21
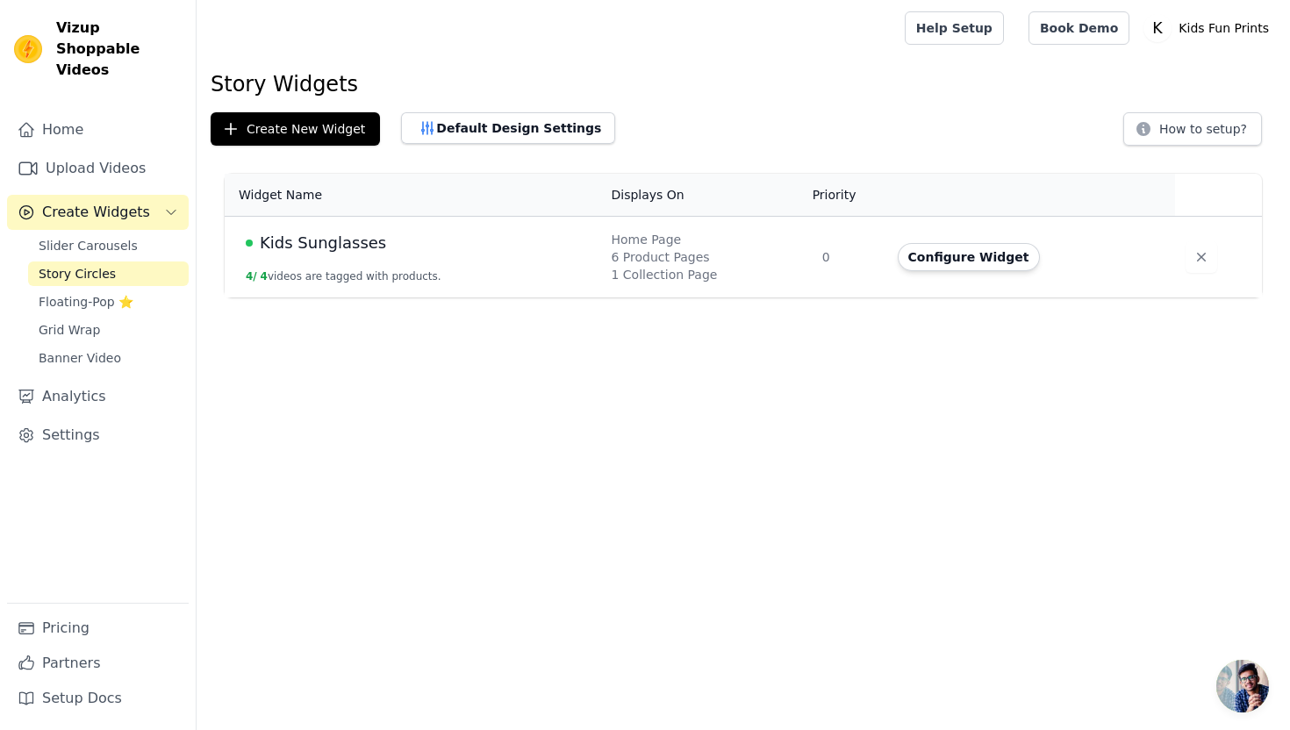
click at [87, 265] on span "Story Circles" at bounding box center [77, 274] width 77 height 18
click at [947, 260] on button "Configure Widget" at bounding box center [969, 257] width 142 height 28
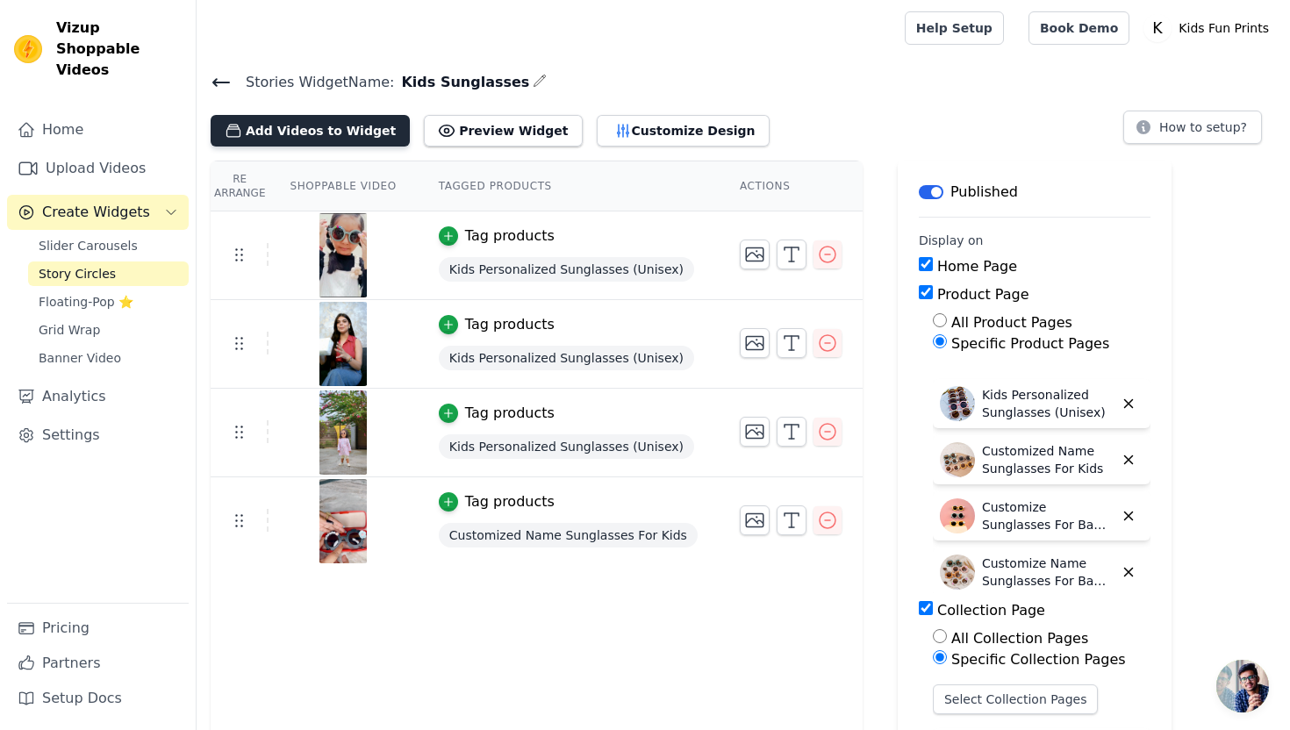
click at [315, 131] on button "Add Videos to Widget" at bounding box center [310, 131] width 199 height 32
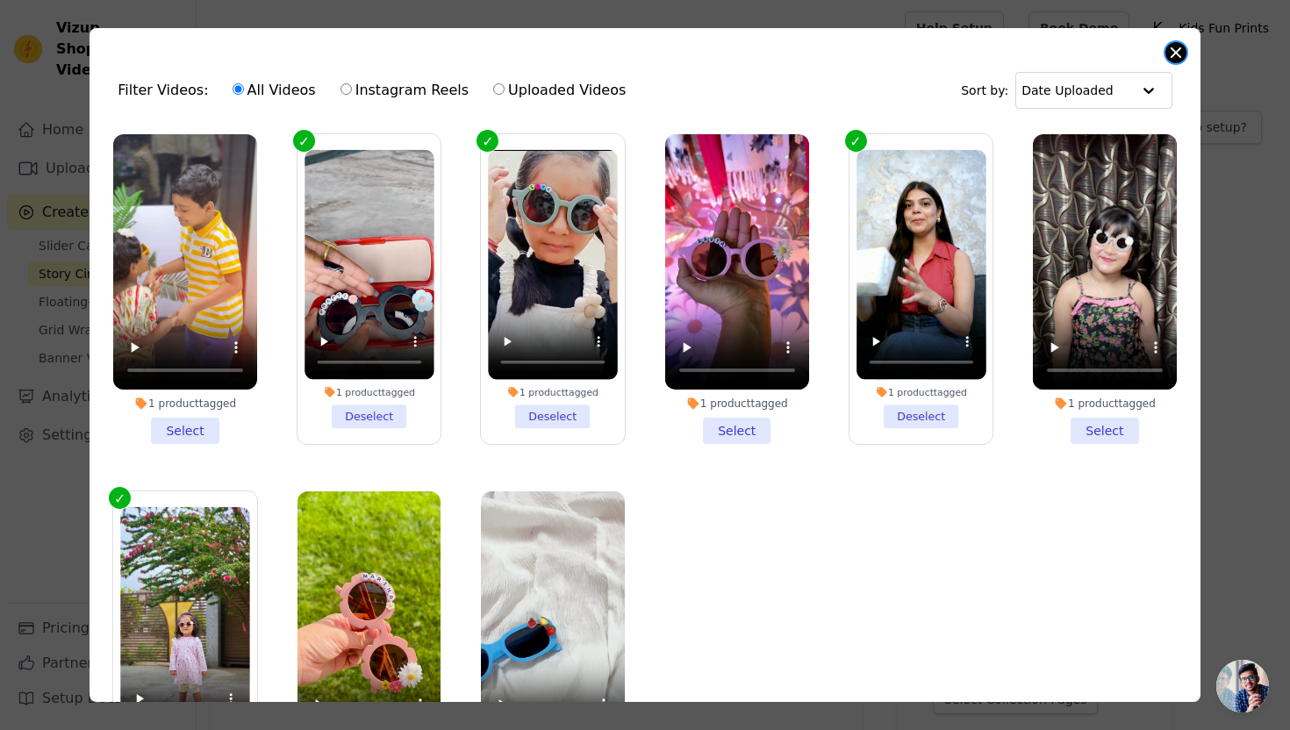
click at [1176, 55] on button "Close modal" at bounding box center [1175, 52] width 21 height 21
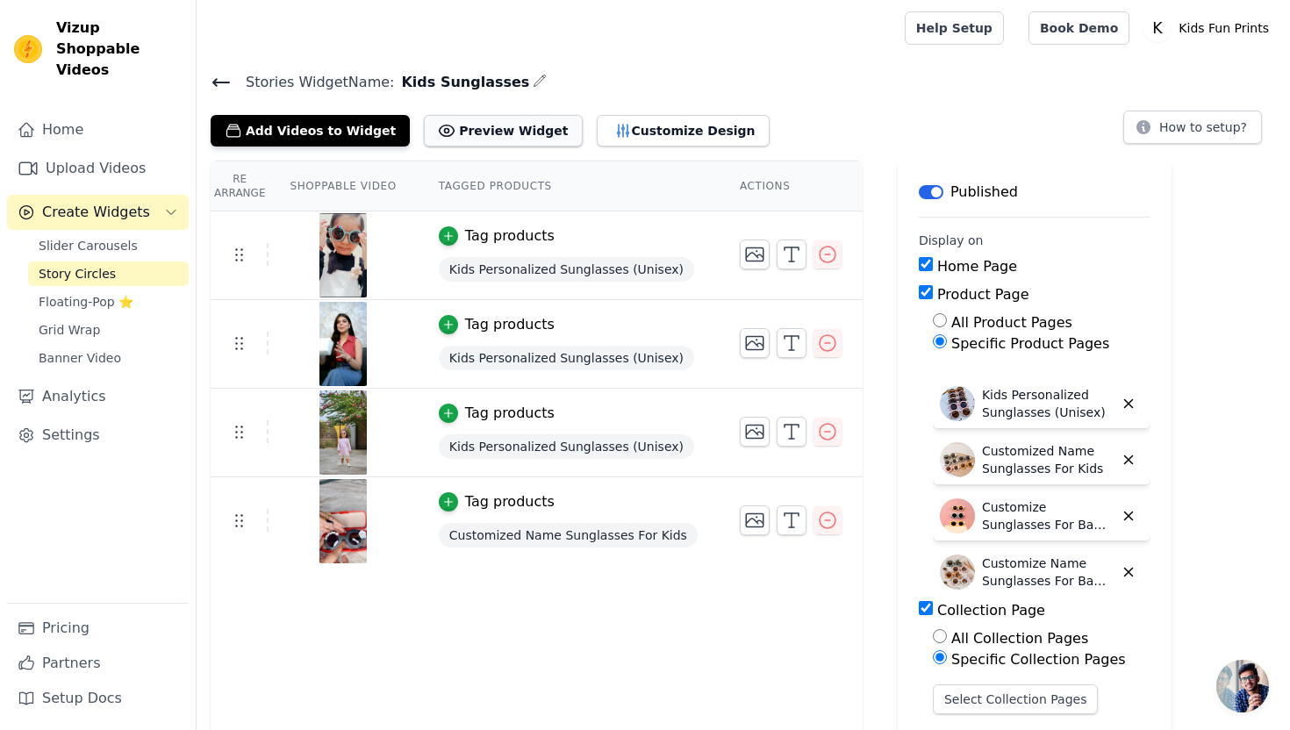
click at [500, 133] on button "Preview Widget" at bounding box center [503, 131] width 158 height 32
click at [81, 112] on link "Home" at bounding box center [98, 129] width 182 height 35
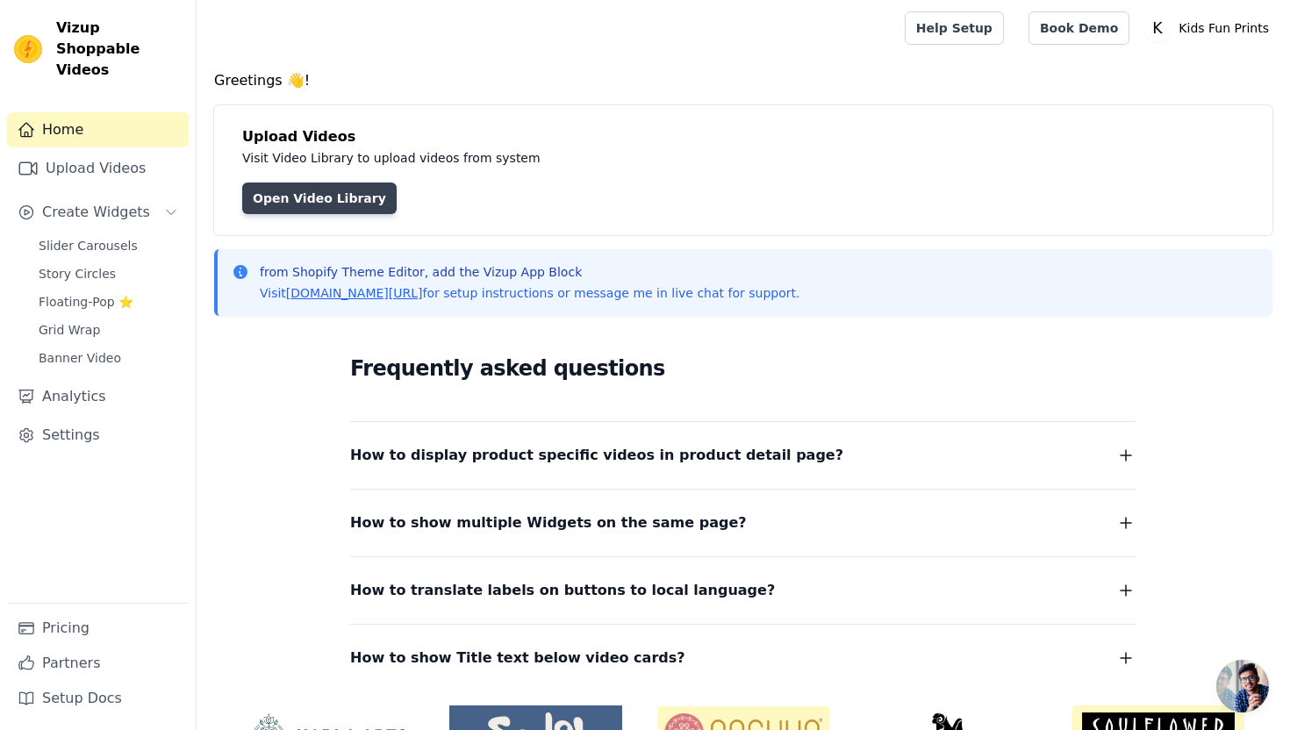
click at [319, 197] on link "Open Video Library" at bounding box center [319, 199] width 154 height 32
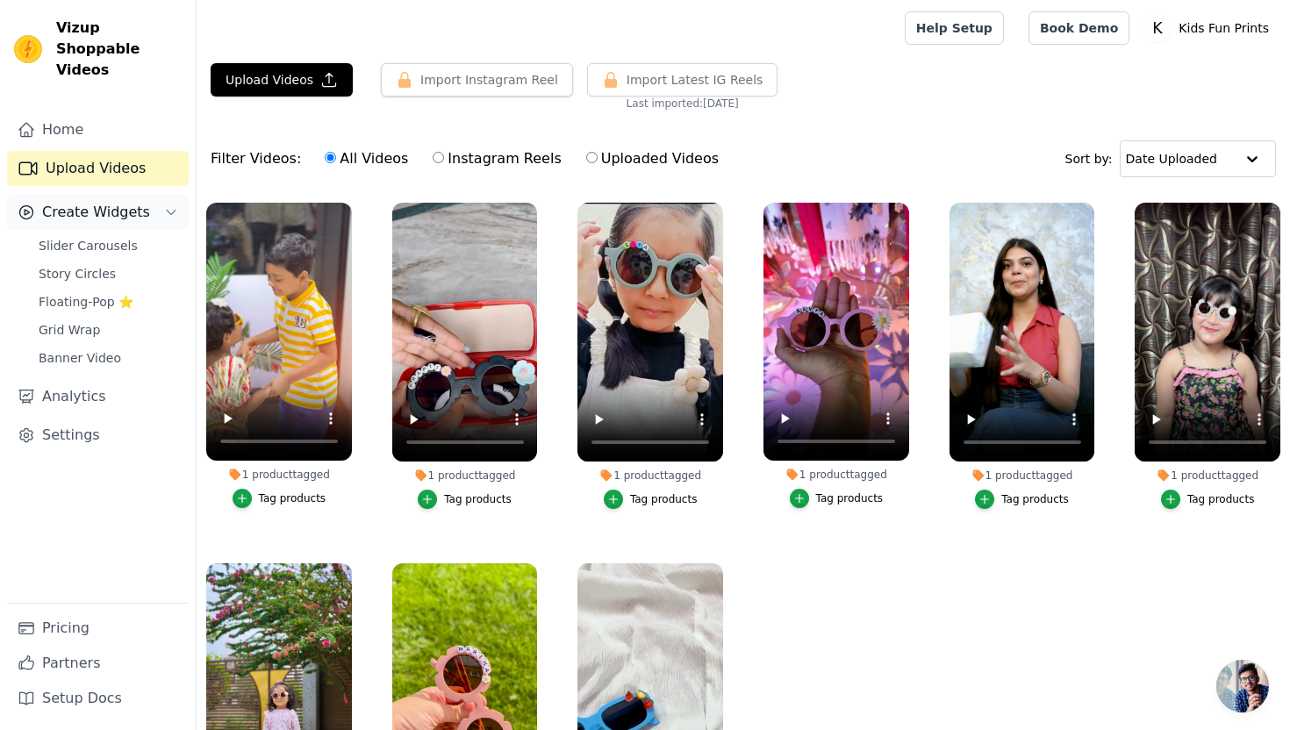
click at [112, 202] on span "Create Widgets" at bounding box center [96, 212] width 108 height 21
click at [1224, 686] on span "Open chat" at bounding box center [1242, 686] width 53 height 53
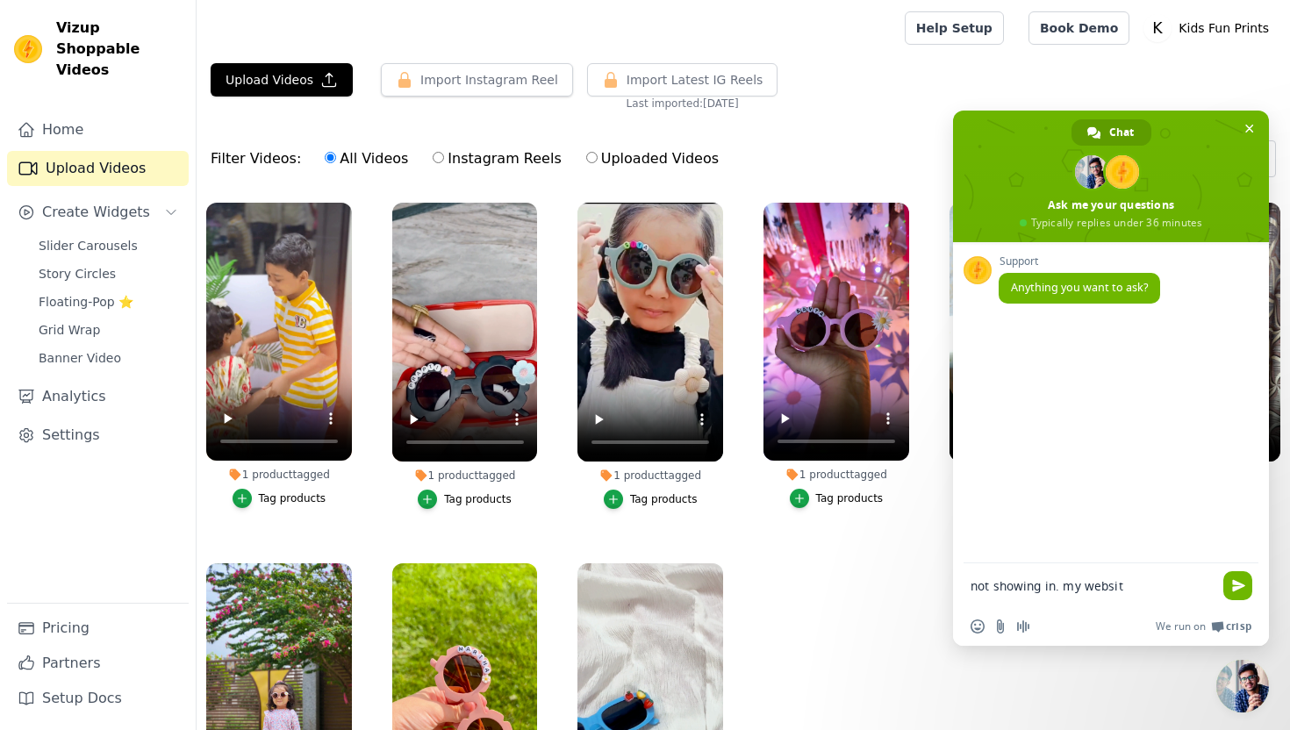
type textarea "not showing in. my website"
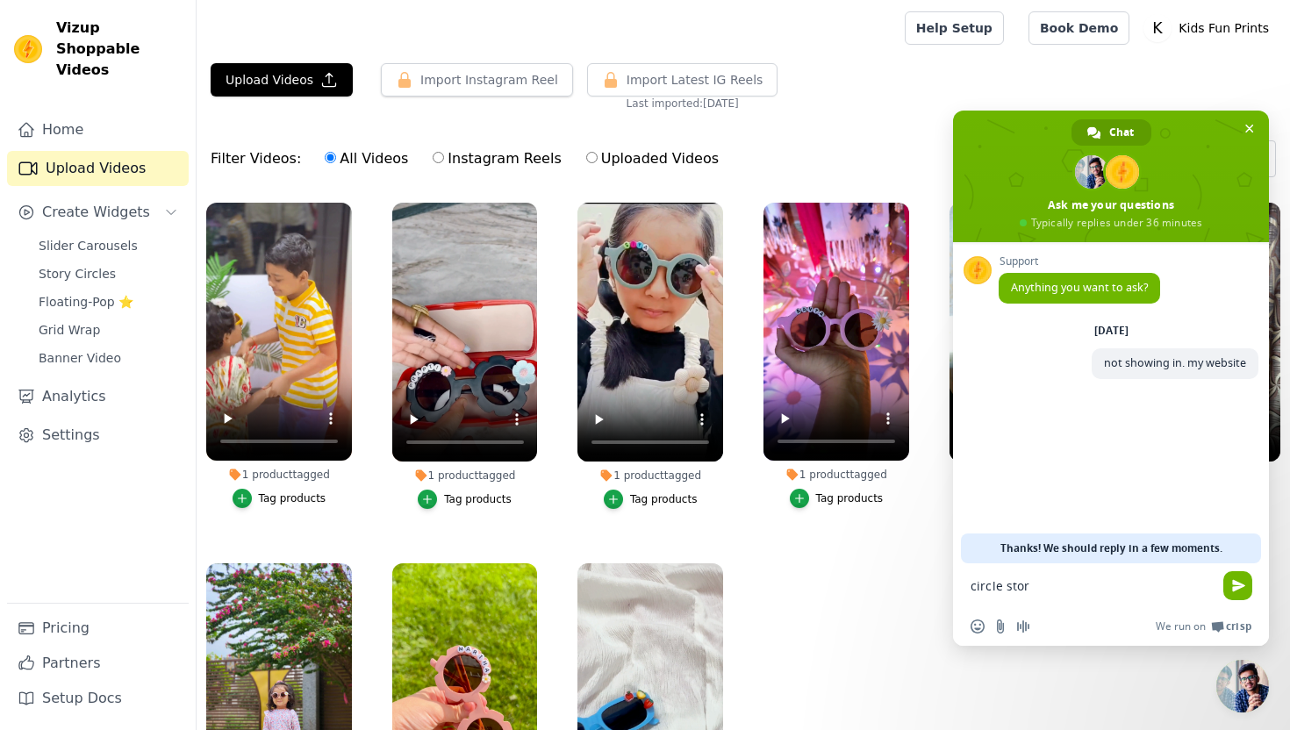
type textarea "circle story"
click at [87, 293] on span "Floating-Pop ⭐" at bounding box center [86, 302] width 95 height 18
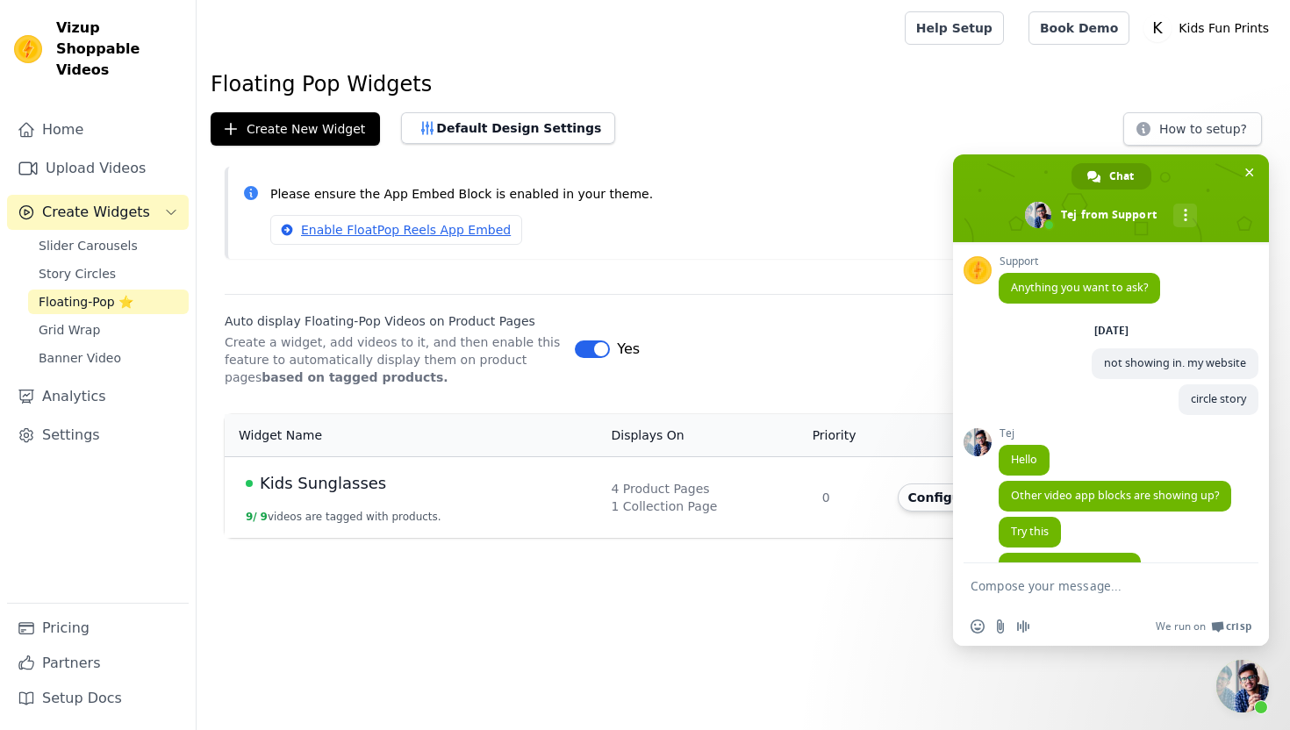
scroll to position [171, 0]
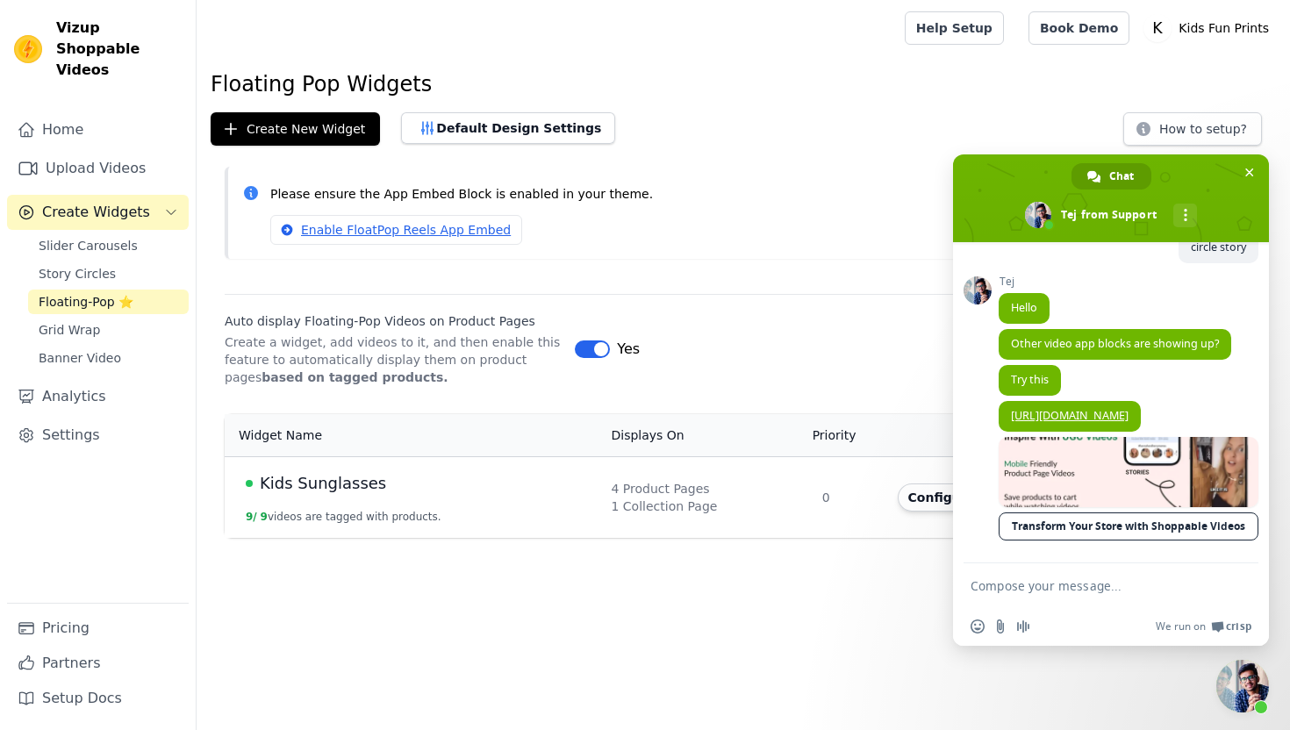
click at [1022, 588] on textarea "Compose your message..." at bounding box center [1094, 585] width 246 height 44
type textarea "done"
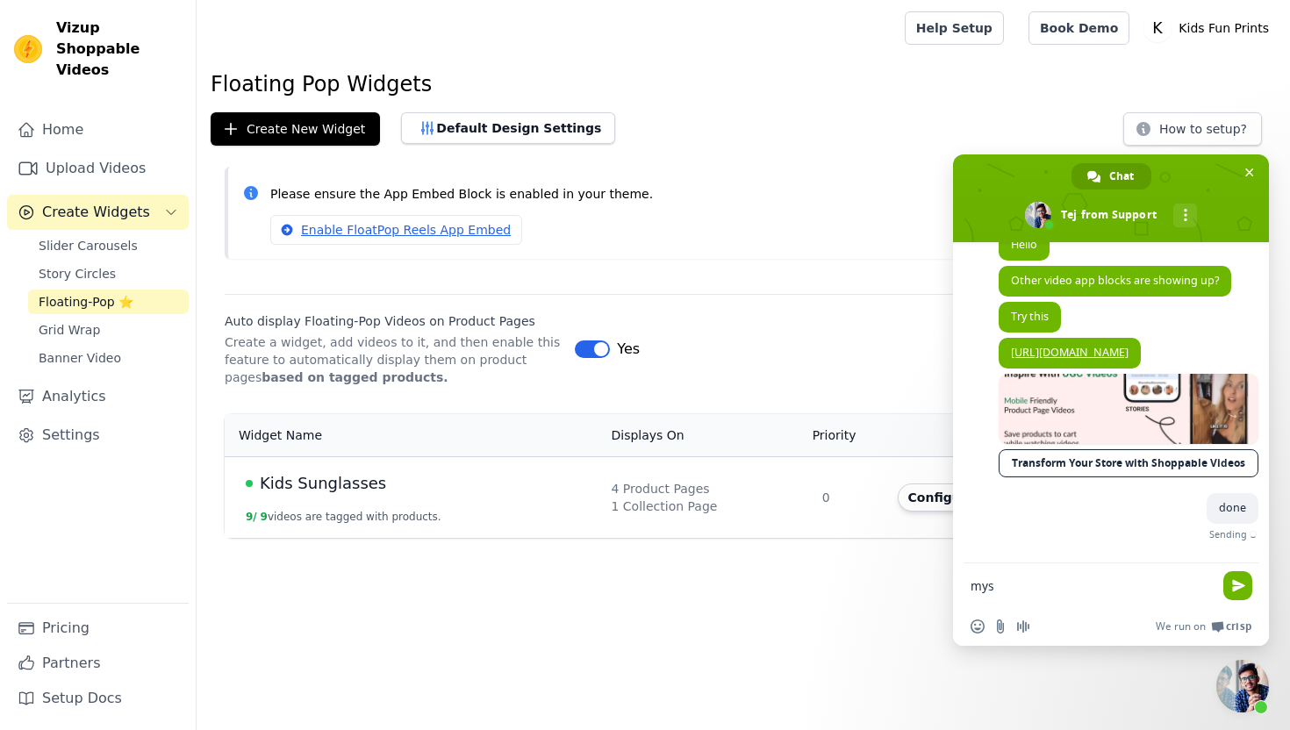
scroll to position [214, 0]
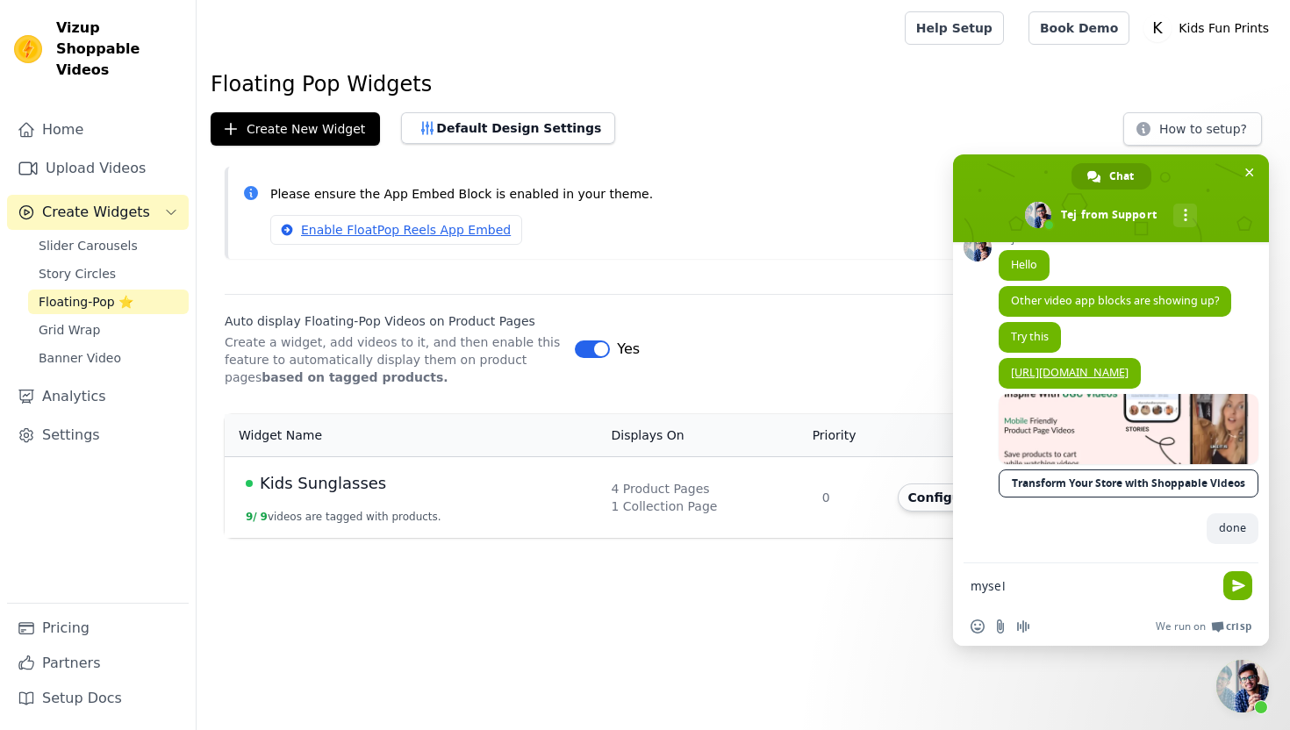
type textarea "myself"
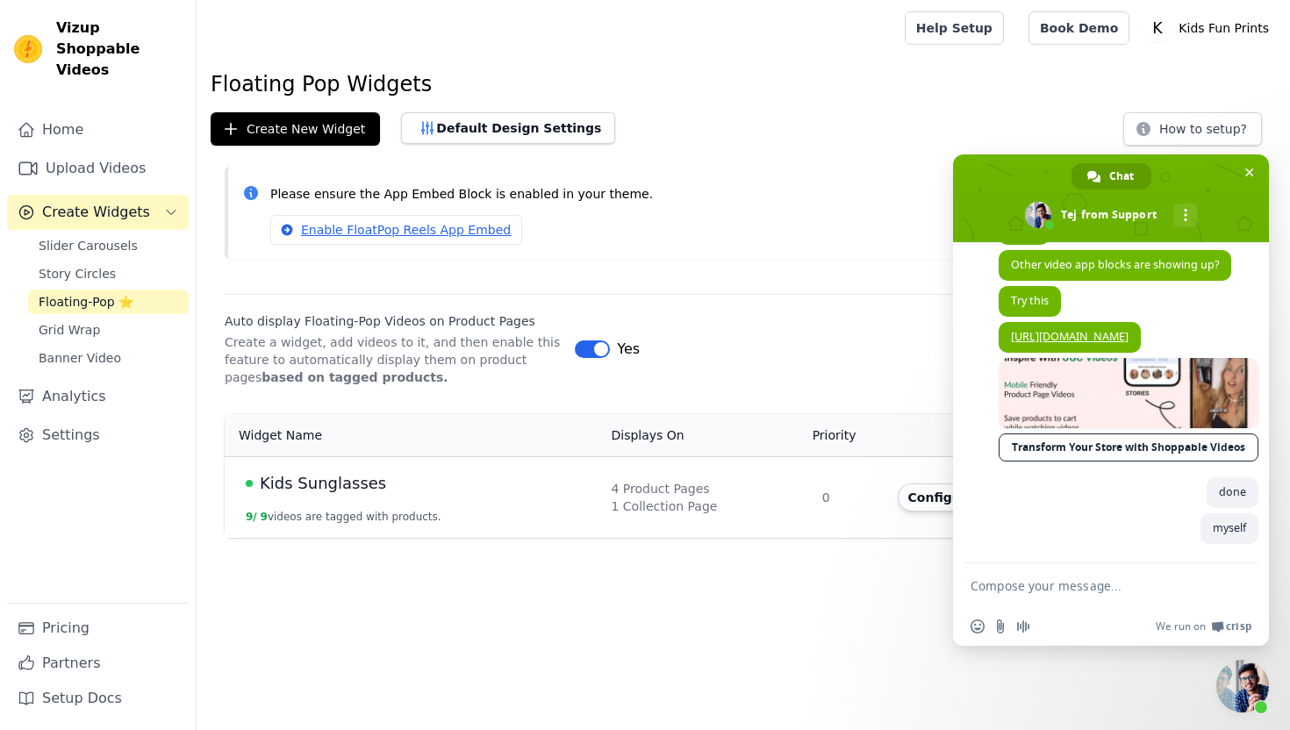
scroll to position [251, 0]
click at [1076, 326] on span "[URL][DOMAIN_NAME]" at bounding box center [1070, 337] width 142 height 31
click at [1092, 329] on link "[URL][DOMAIN_NAME]" at bounding box center [1070, 336] width 118 height 15
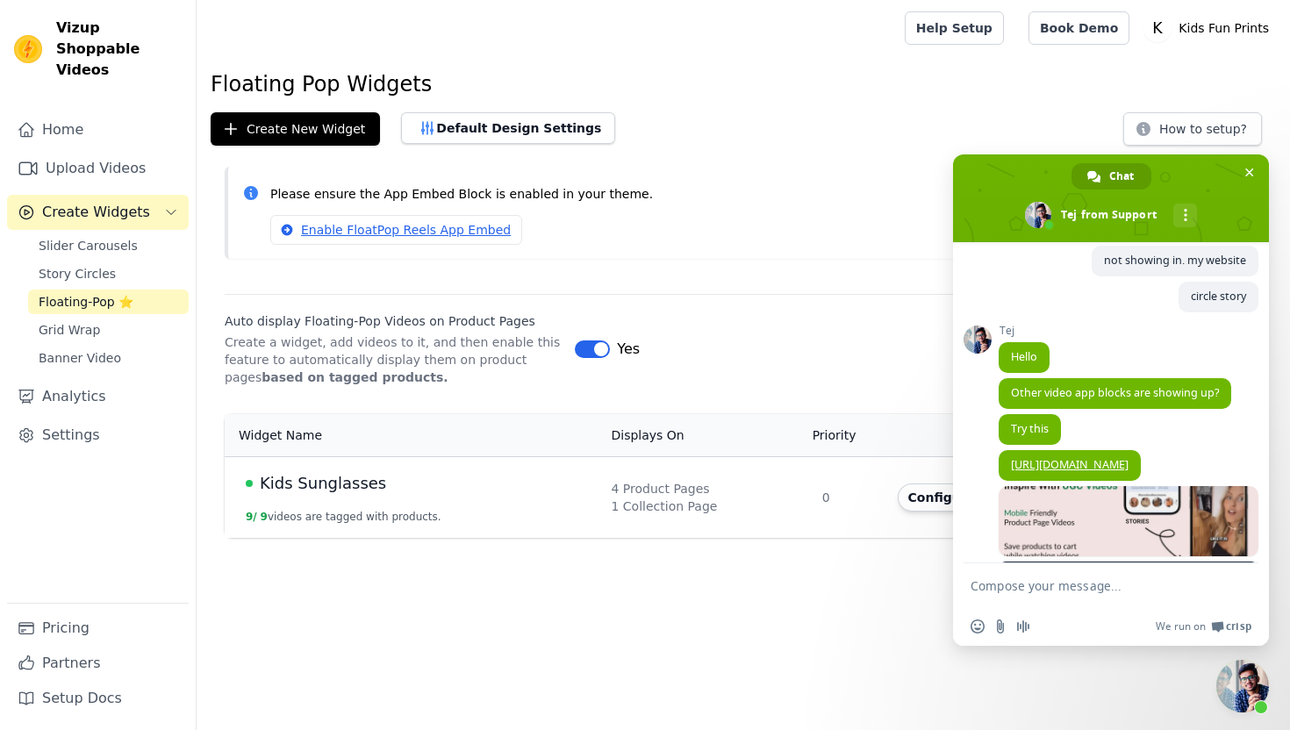
scroll to position [126, 0]
